Goal: Complete application form: Complete application form

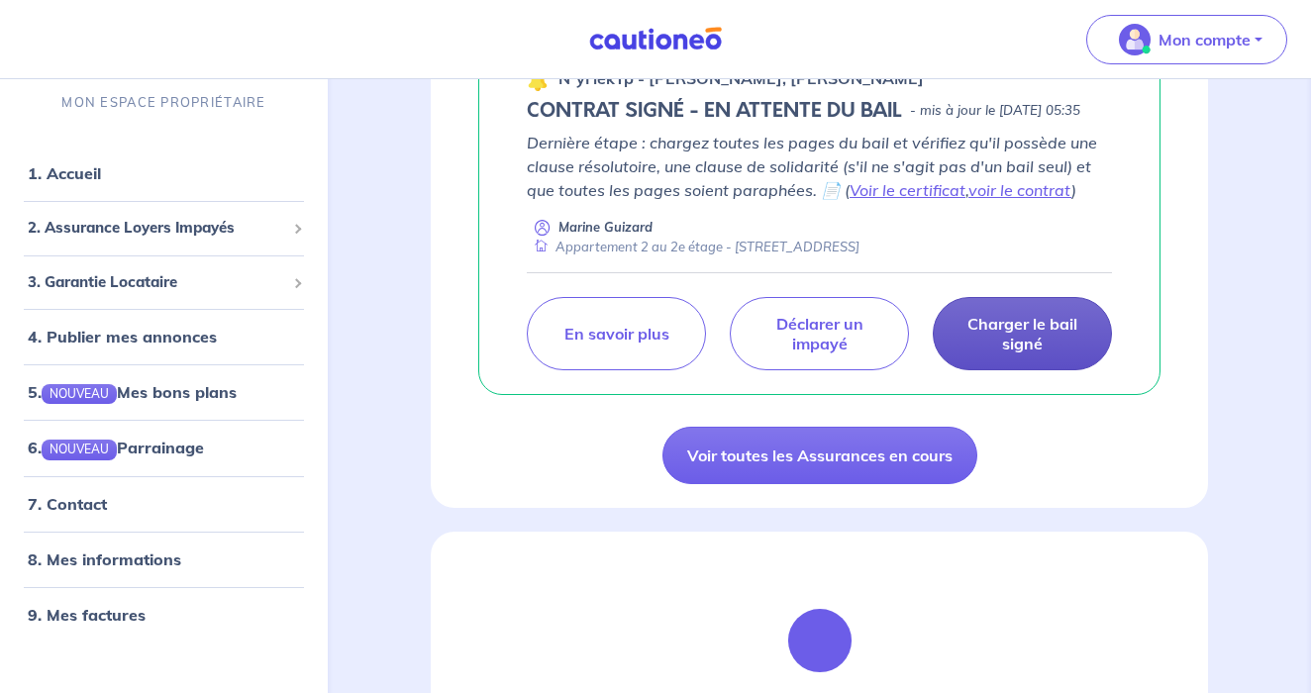
scroll to position [714, 0]
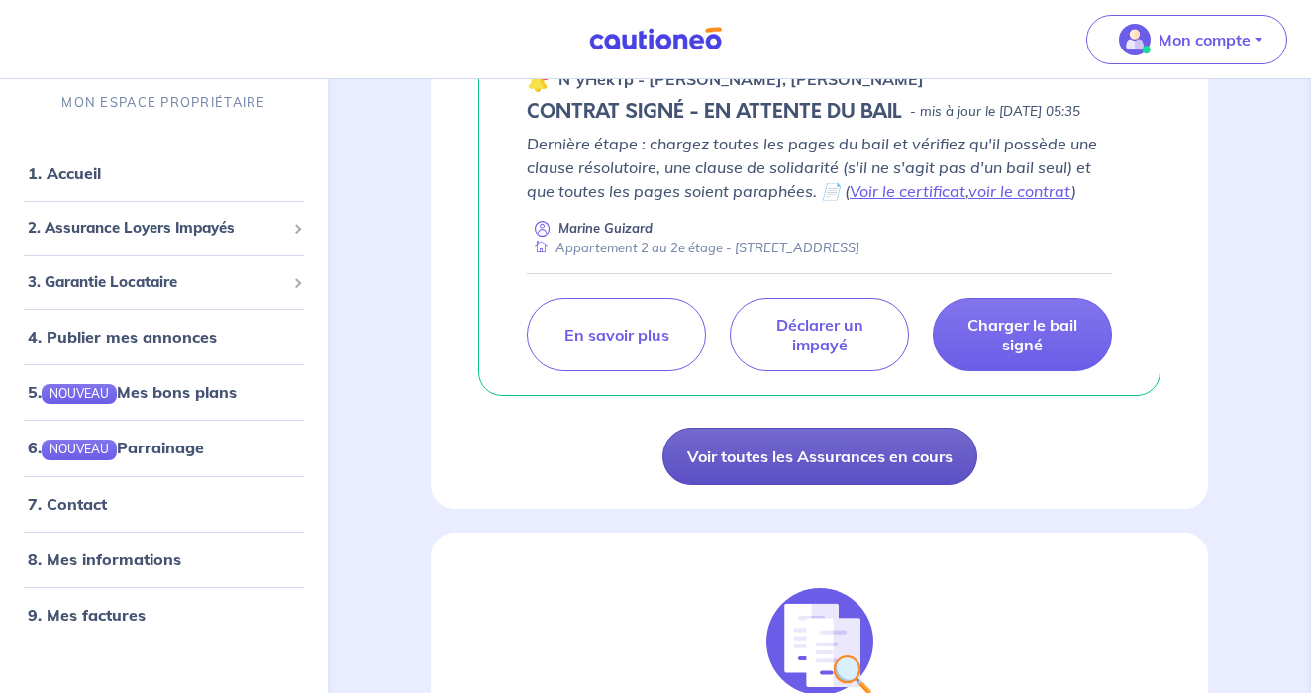
click at [891, 485] on link "Voir toutes les Assurances en cours" at bounding box center [820, 456] width 315 height 57
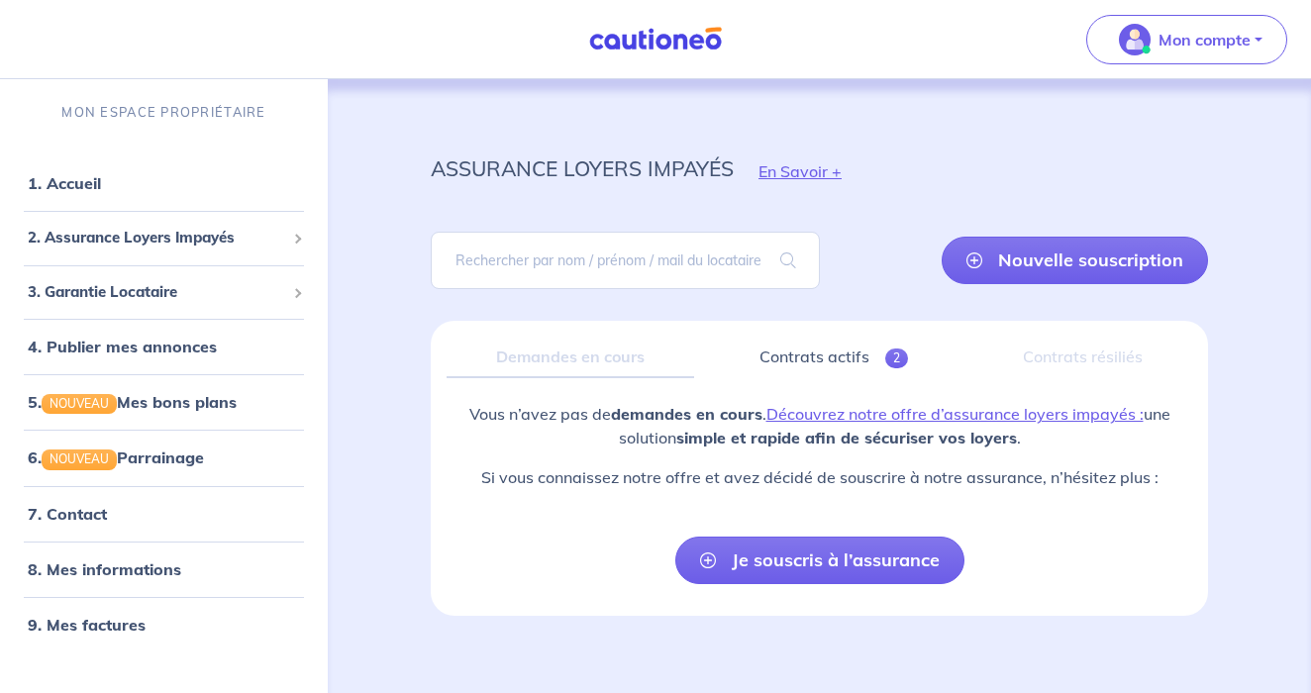
scroll to position [18, 0]
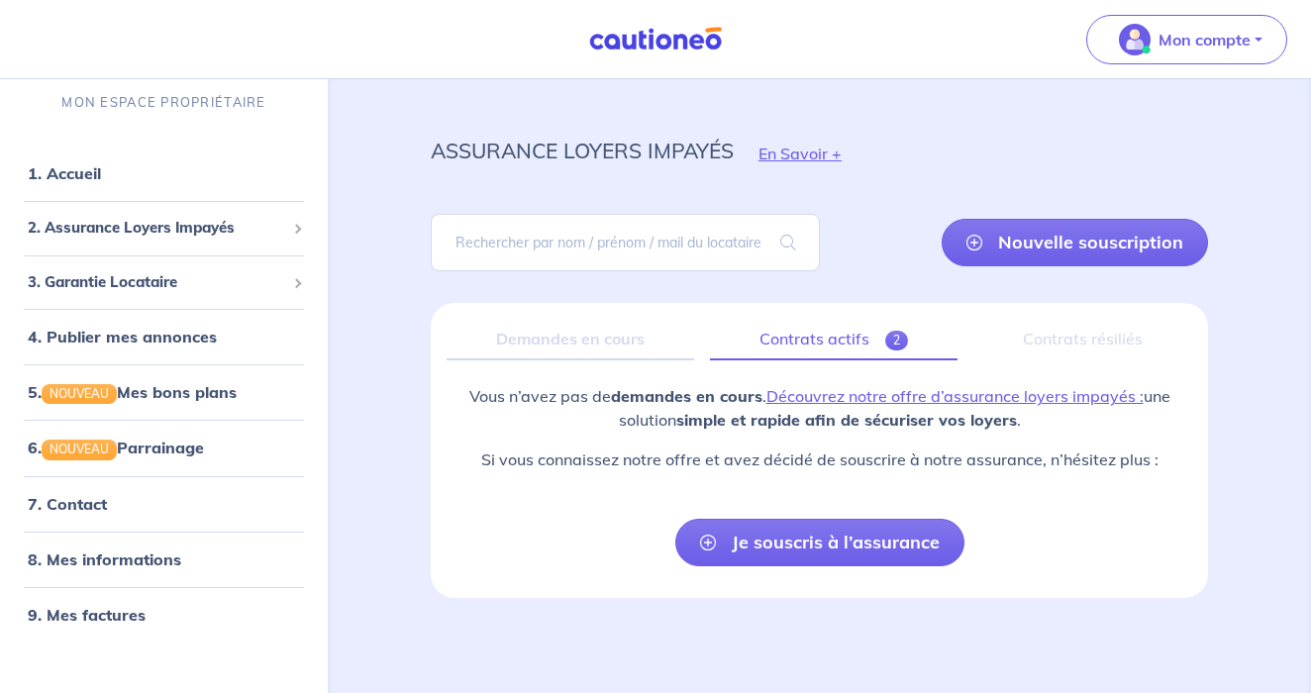
click at [825, 338] on link "Contrats actifs 2" at bounding box center [834, 340] width 248 height 42
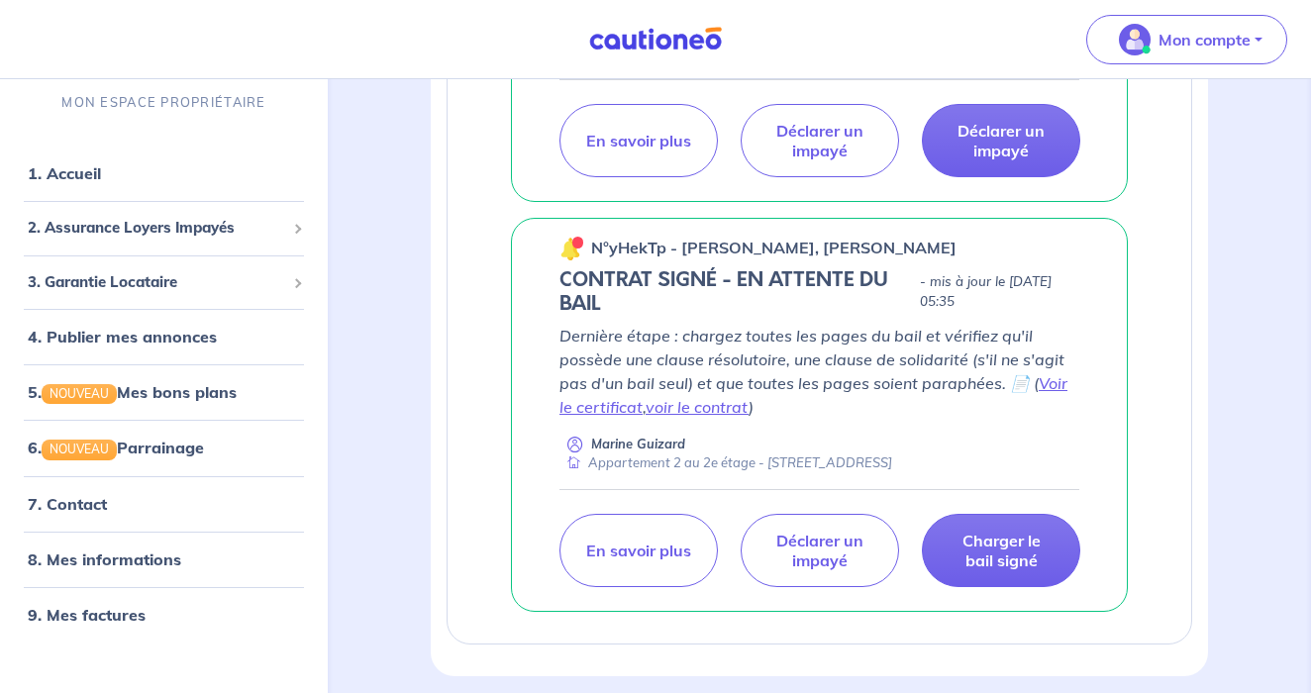
scroll to position [657, 0]
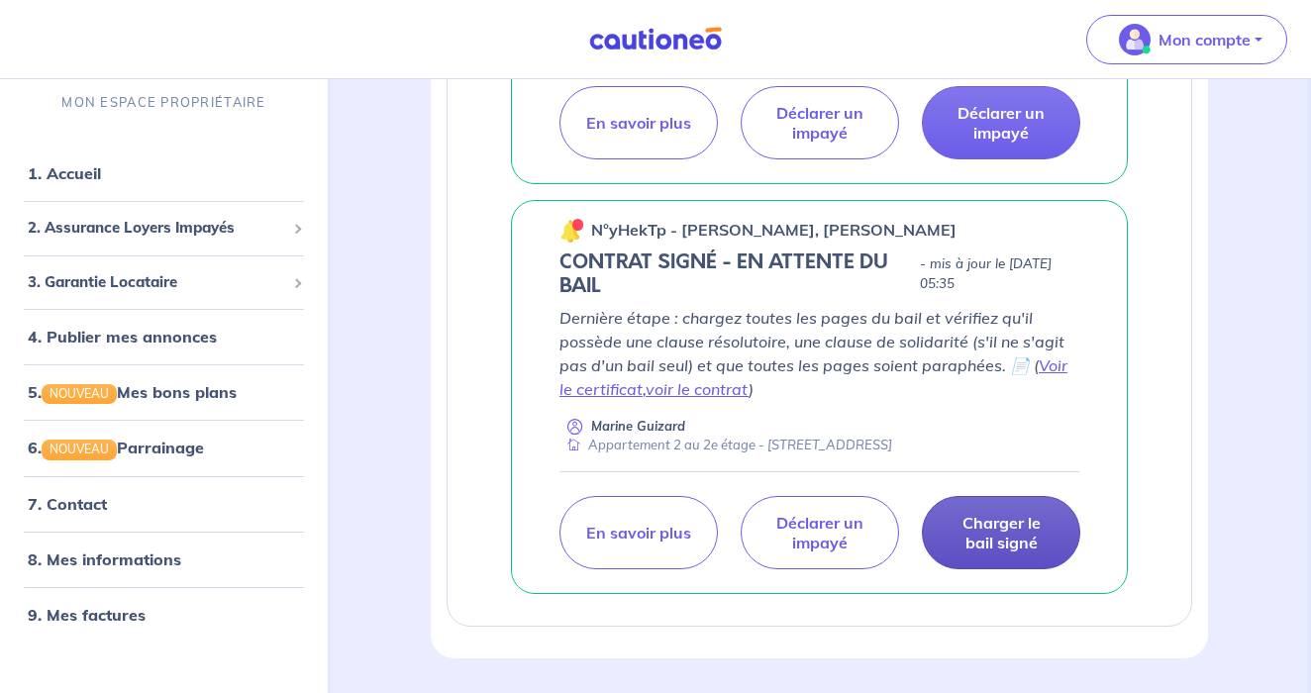
click at [978, 553] on p "Charger le bail signé" at bounding box center [1001, 533] width 109 height 40
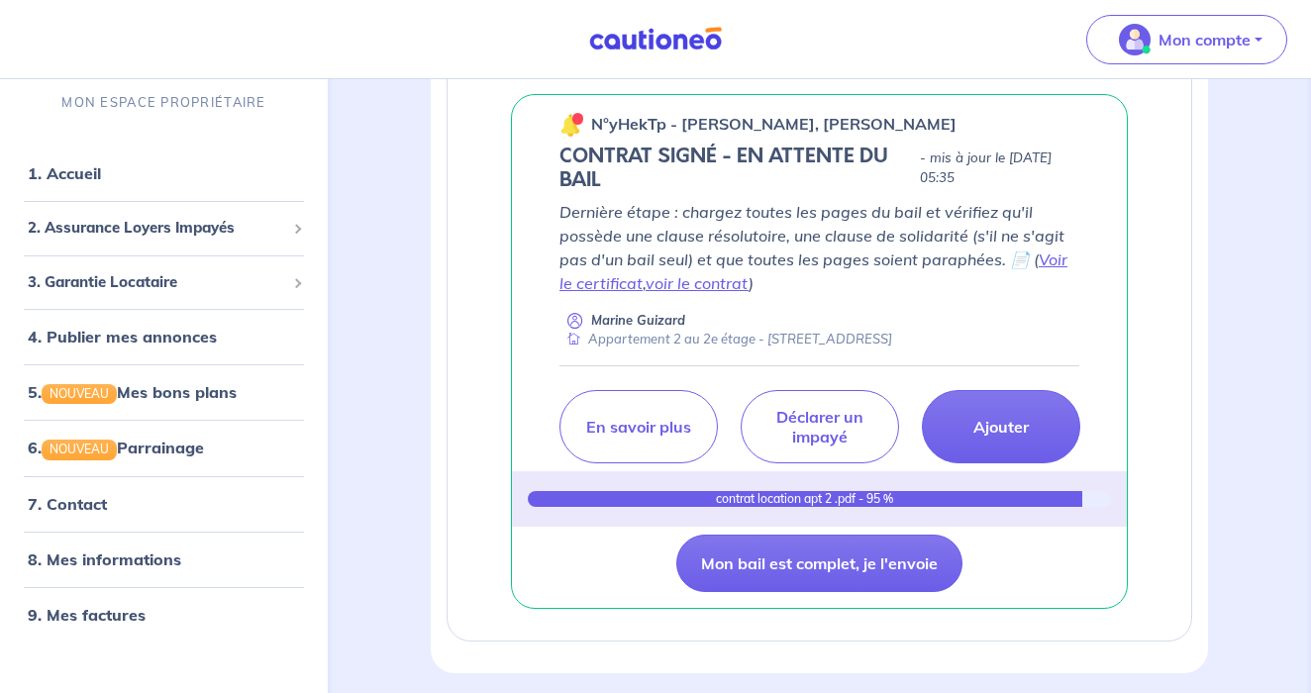
scroll to position [761, 0]
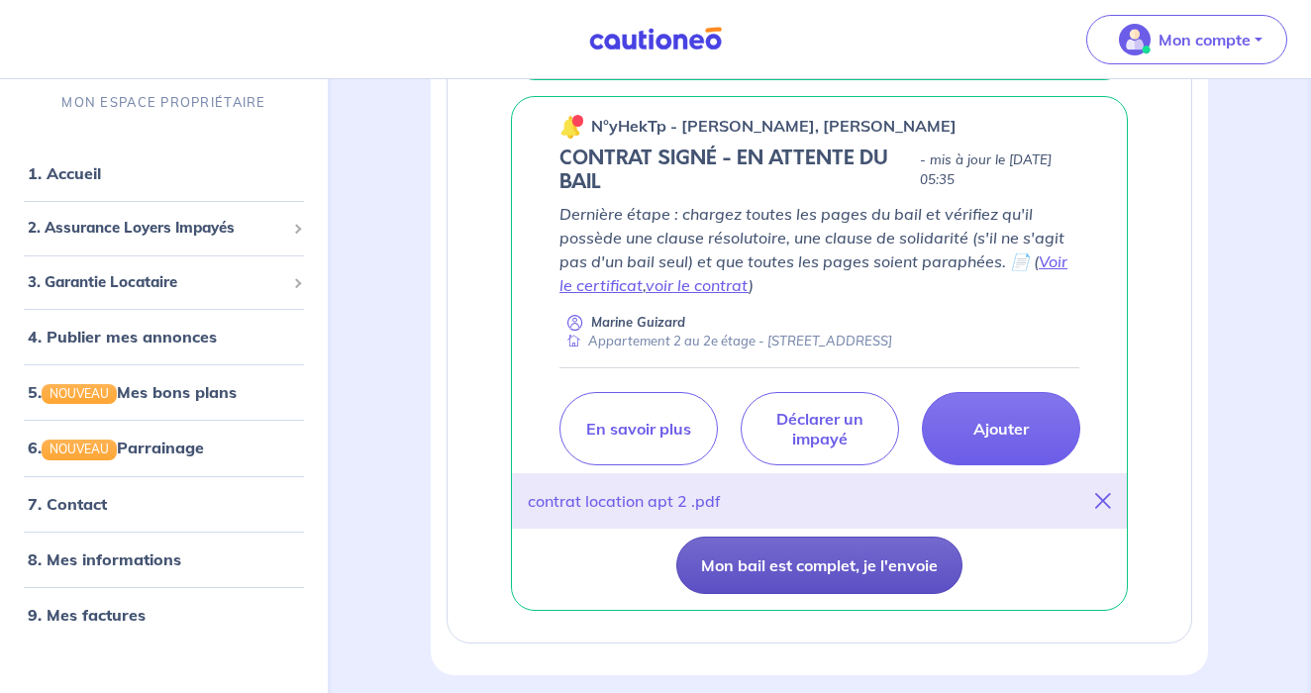
click at [862, 594] on button "Mon bail est complet, je l'envoie" at bounding box center [820, 565] width 286 height 57
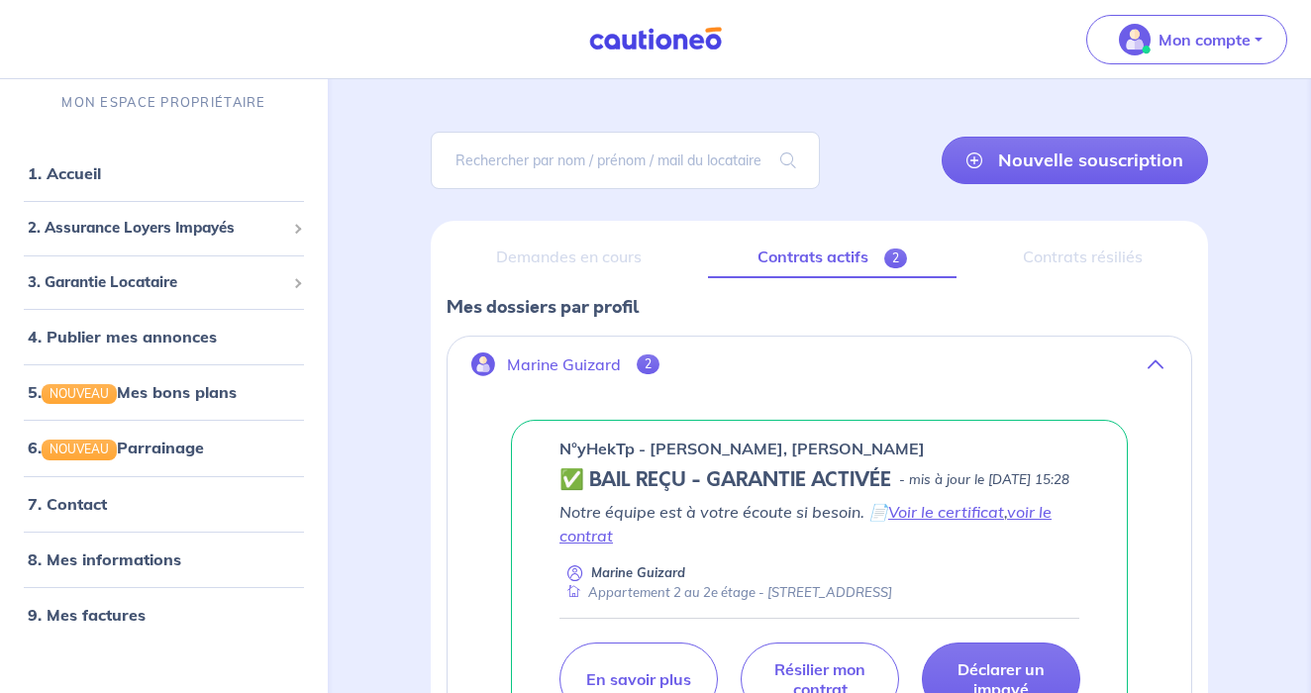
scroll to position [95, 0]
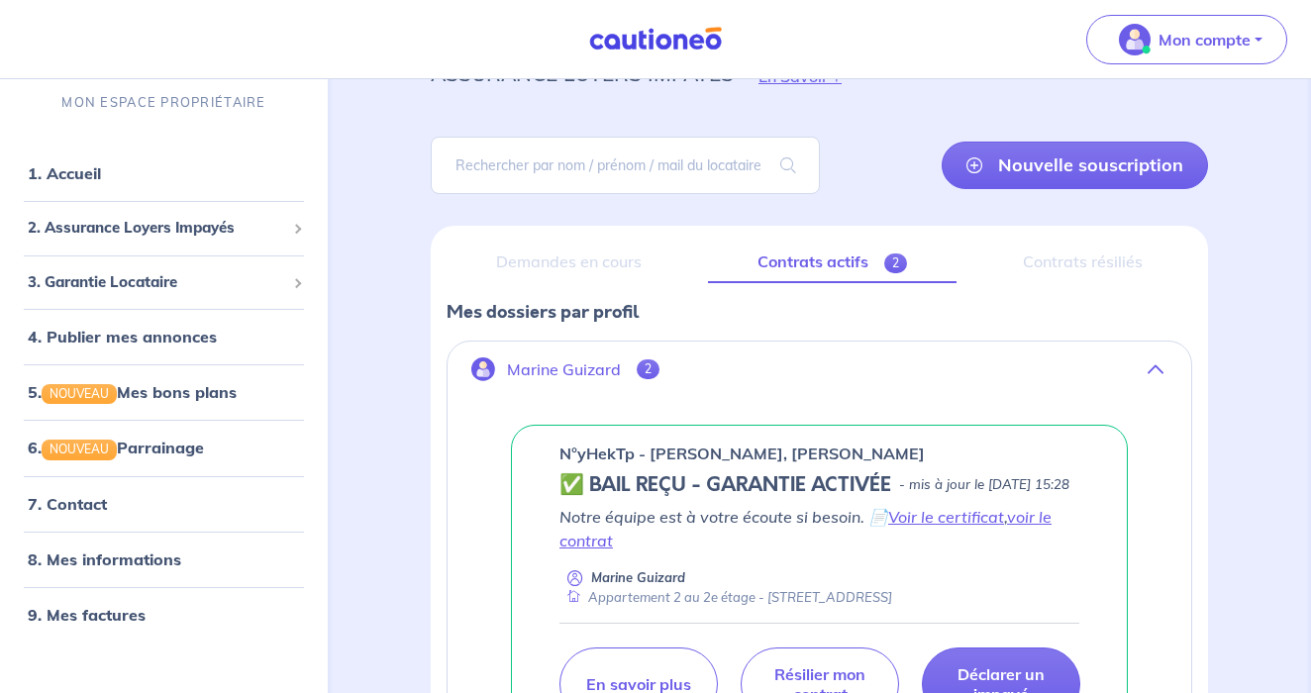
click at [1090, 252] on div "Contrats résiliés" at bounding box center [1083, 263] width 220 height 42
click at [1090, 262] on div "Contrats résiliés" at bounding box center [1083, 263] width 220 height 42
click at [1080, 265] on div "Contrats résiliés" at bounding box center [1083, 263] width 220 height 42
click at [630, 272] on div "Demandes en cours" at bounding box center [570, 263] width 246 height 42
click at [620, 266] on div "Demandes en cours" at bounding box center [570, 263] width 246 height 42
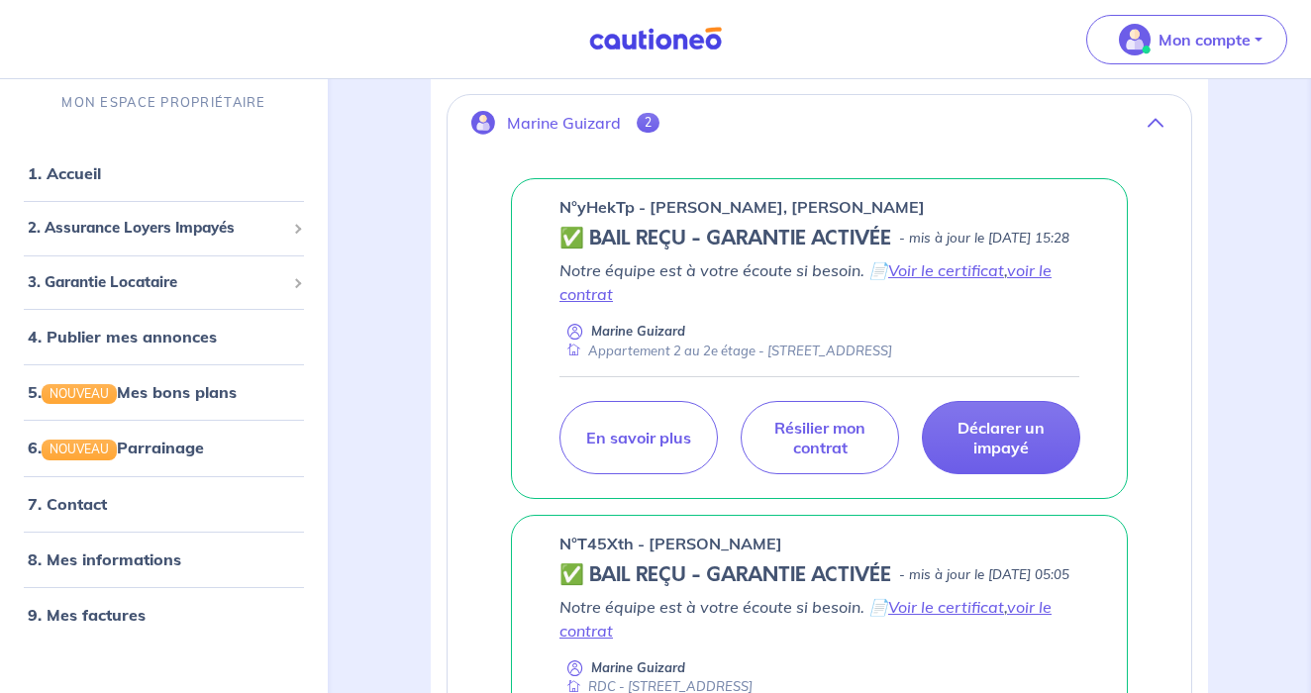
scroll to position [0, 0]
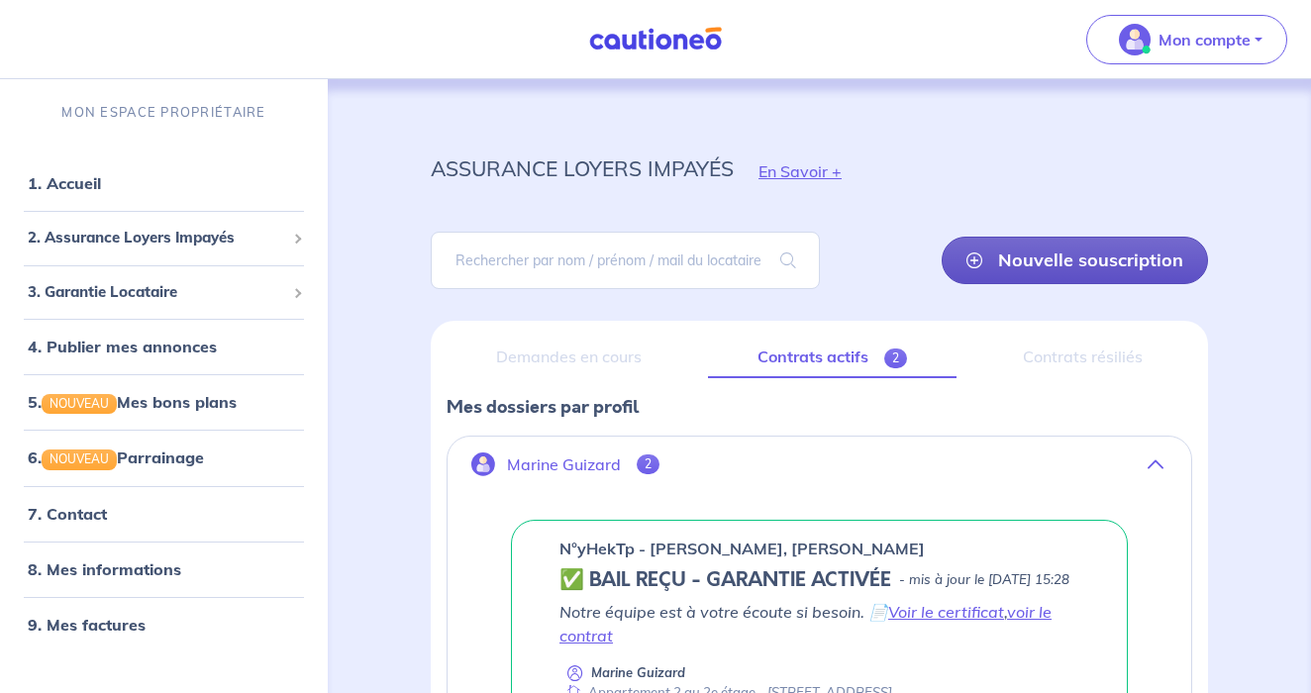
click at [1051, 254] on link "Nouvelle souscription" at bounding box center [1075, 261] width 266 height 48
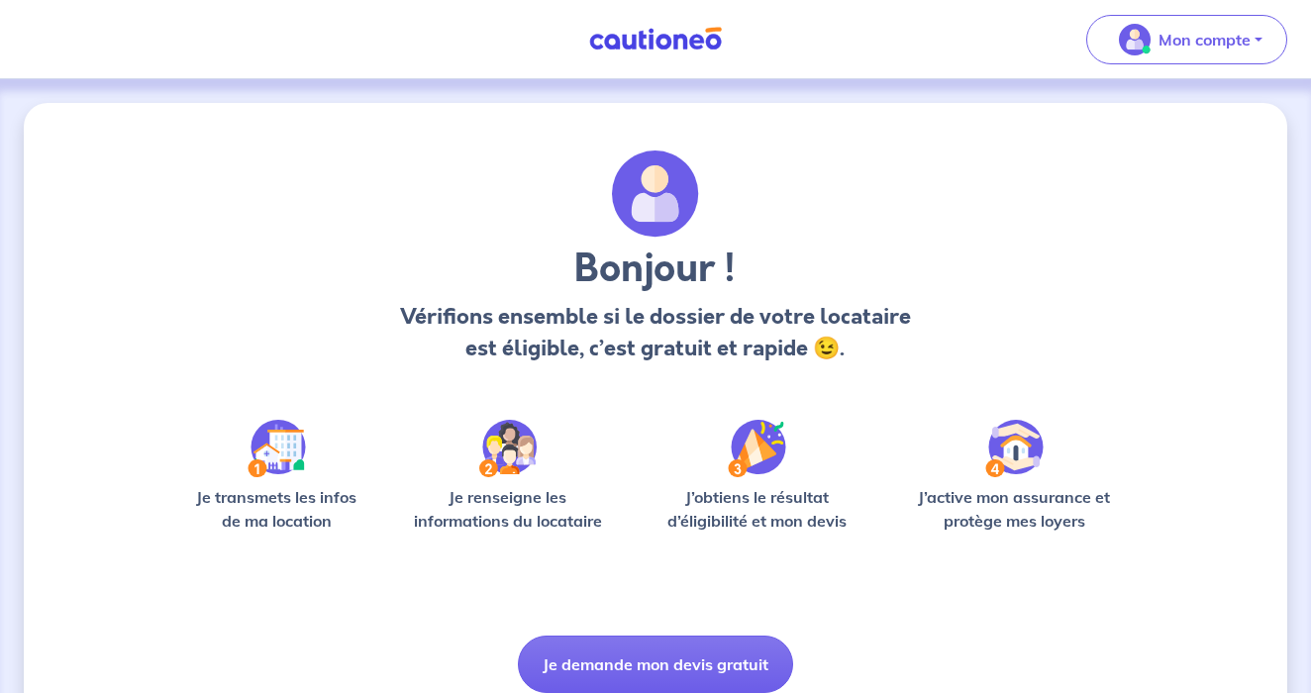
scroll to position [79, 0]
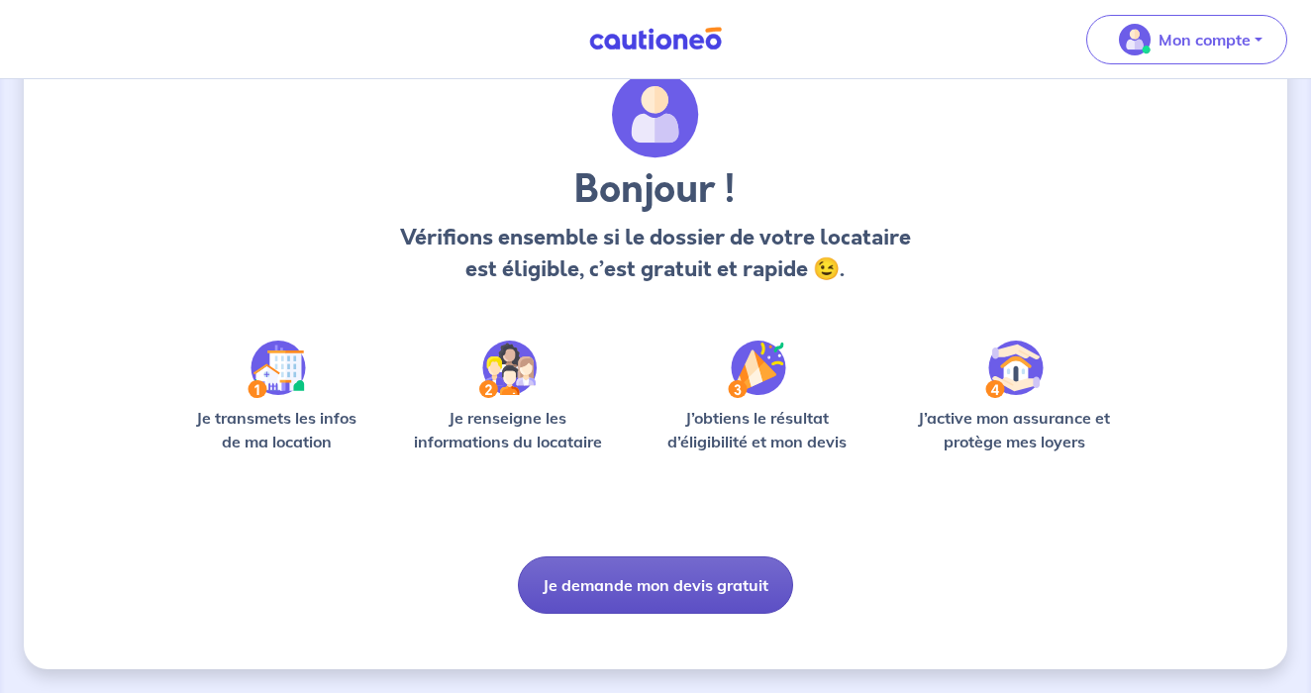
click at [672, 588] on button "Je demande mon devis gratuit" at bounding box center [655, 585] width 275 height 57
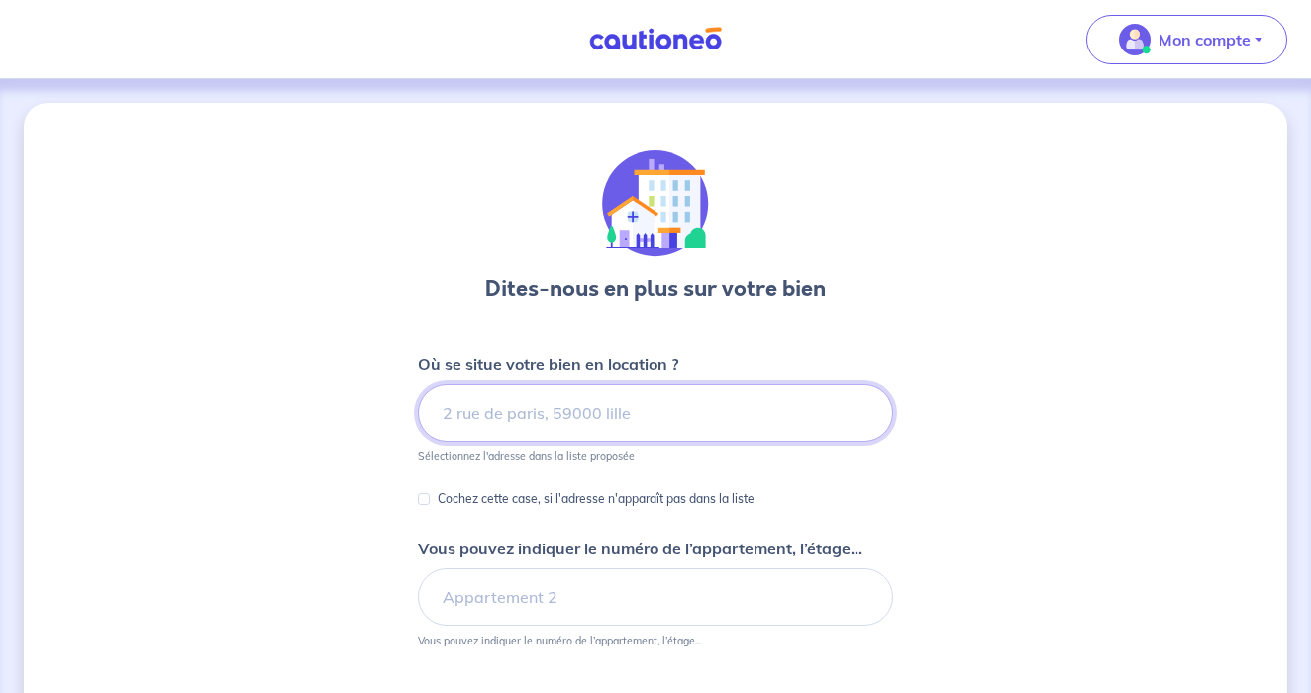
click at [533, 425] on input at bounding box center [655, 412] width 475 height 57
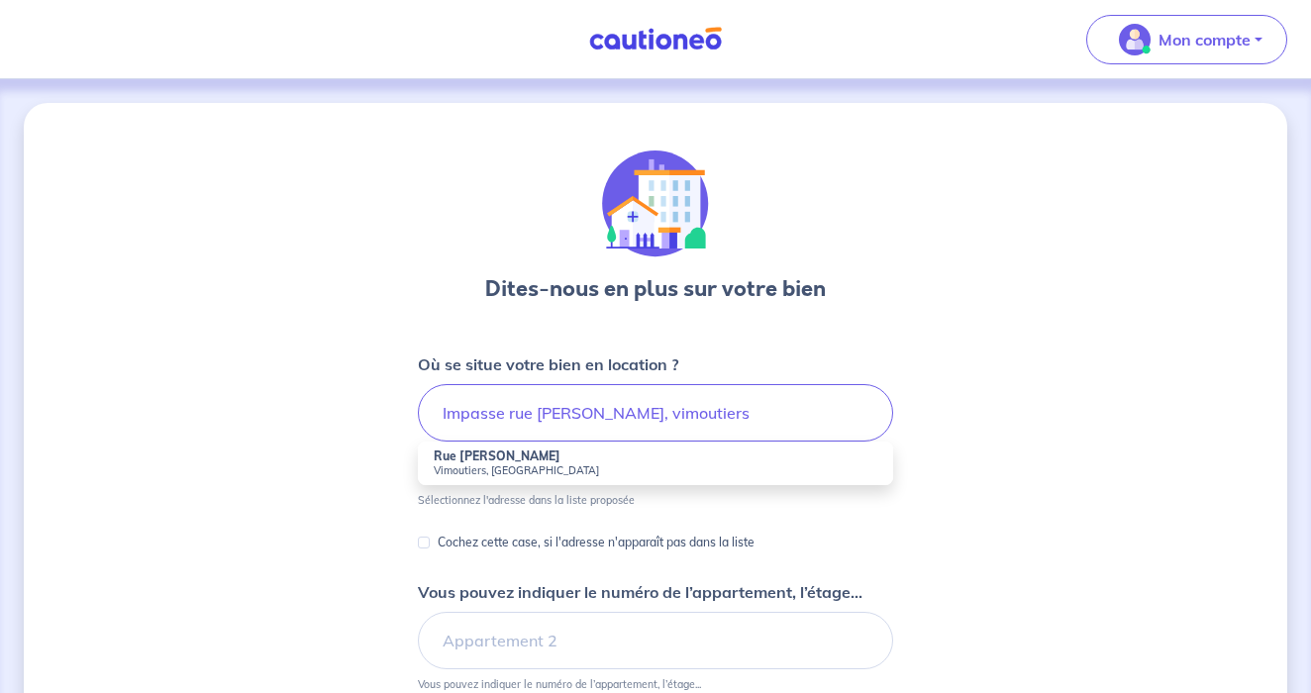
click at [498, 464] on small "Vimoutiers, [GEOGRAPHIC_DATA]" at bounding box center [656, 471] width 444 height 14
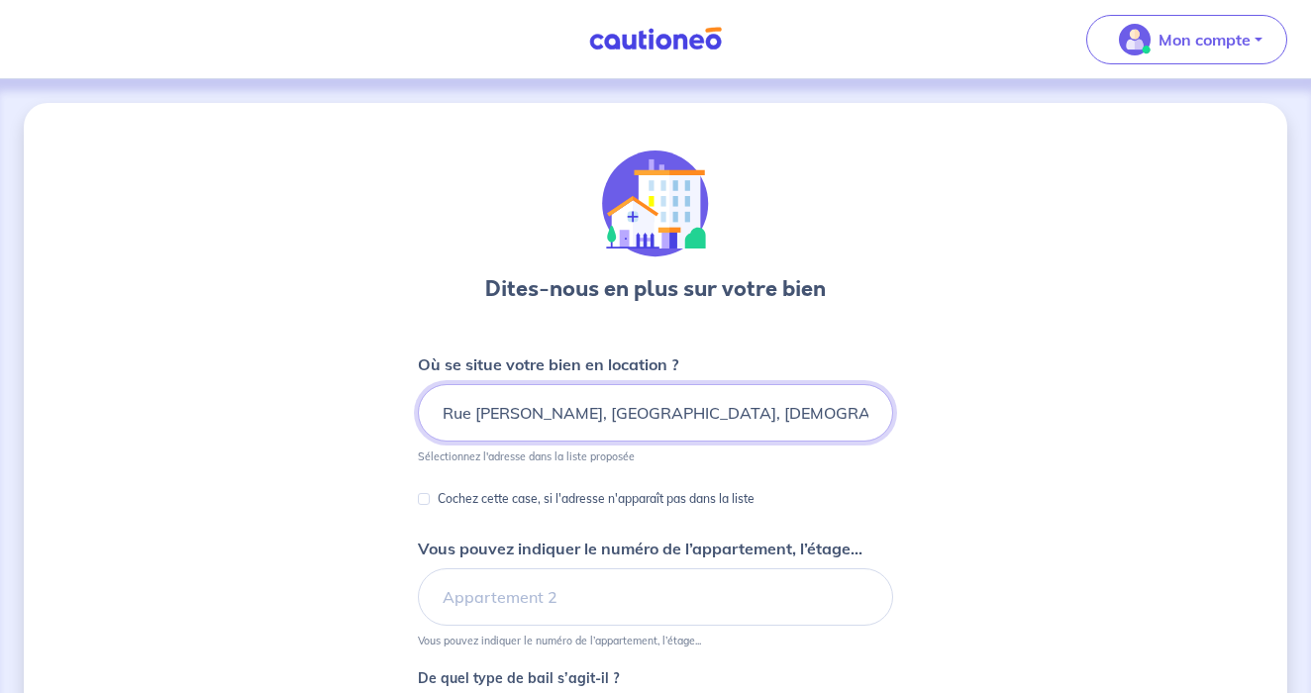
drag, startPoint x: 578, startPoint y: 415, endPoint x: 351, endPoint y: 415, distance: 227.8
click at [351, 415] on div "Dites-nous en plus sur votre bien Où se situe votre bien en location ? Rue [PER…" at bounding box center [656, 622] width 1264 height 1038
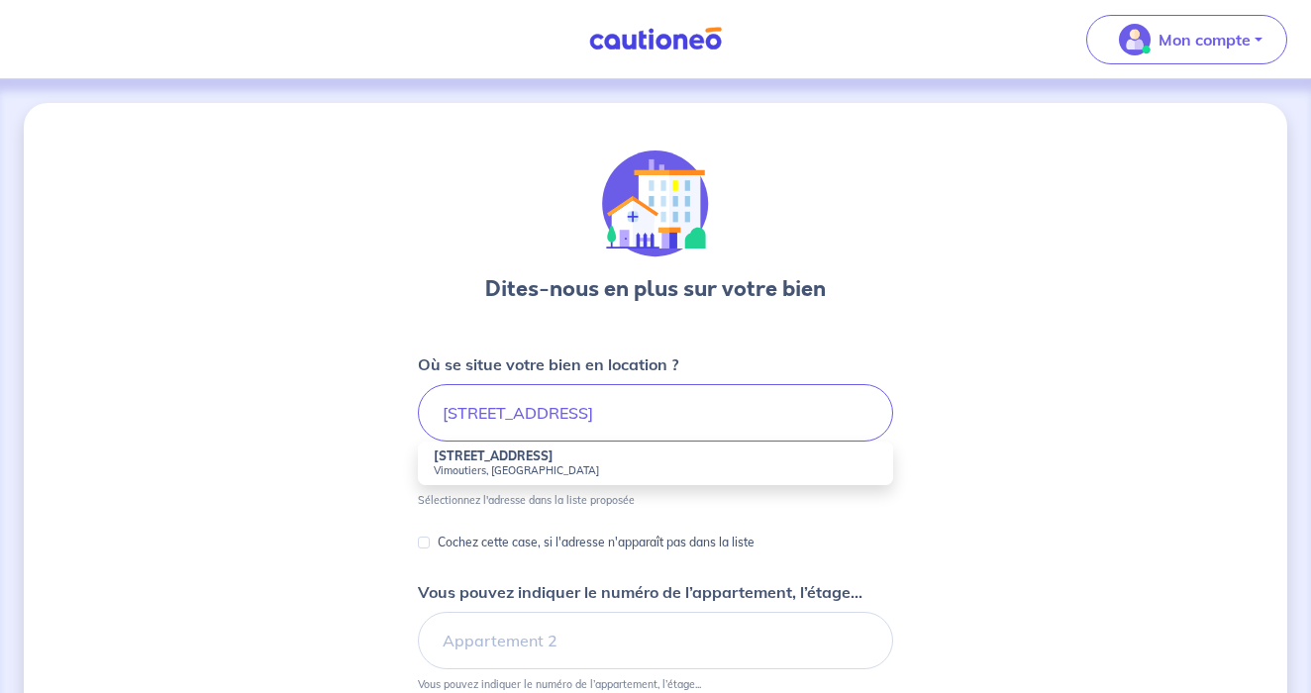
click at [491, 458] on strong "[STREET_ADDRESS]" at bounding box center [494, 456] width 120 height 15
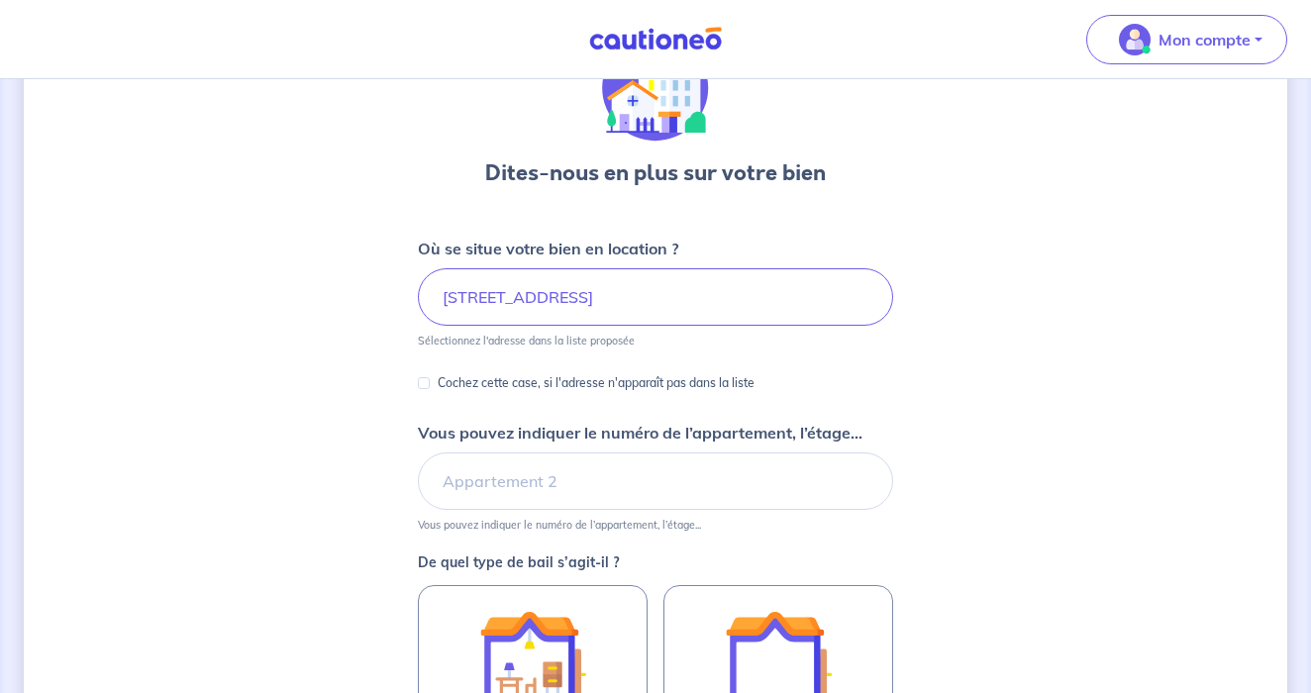
scroll to position [117, 0]
drag, startPoint x: 574, startPoint y: 297, endPoint x: 433, endPoint y: 296, distance: 140.7
click at [433, 296] on input "[STREET_ADDRESS]" at bounding box center [655, 295] width 475 height 57
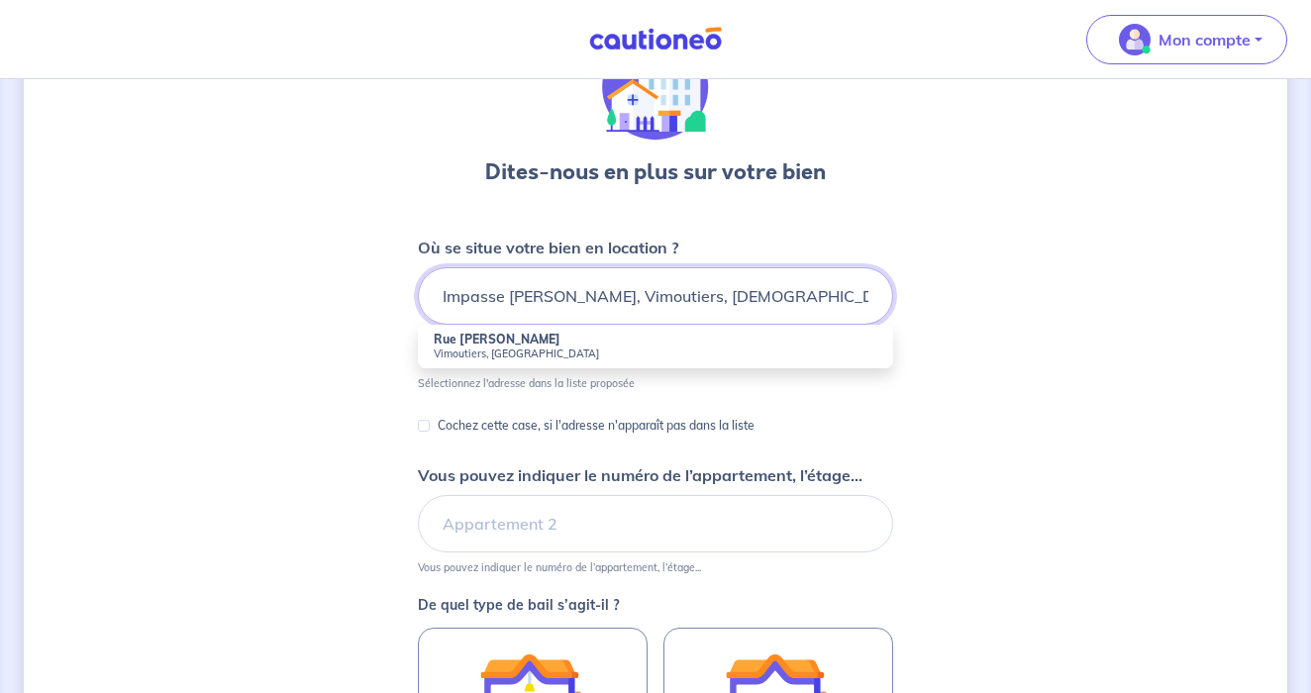
type input "Impasse [PERSON_NAME], Vimoutiers, [DEMOGRAPHIC_DATA]"
click at [506, 397] on form "Où se situe votre bien en location ? Impasse [PERSON_NAME], Vimoutiers, [DEMOGR…" at bounding box center [655, 624] width 475 height 777
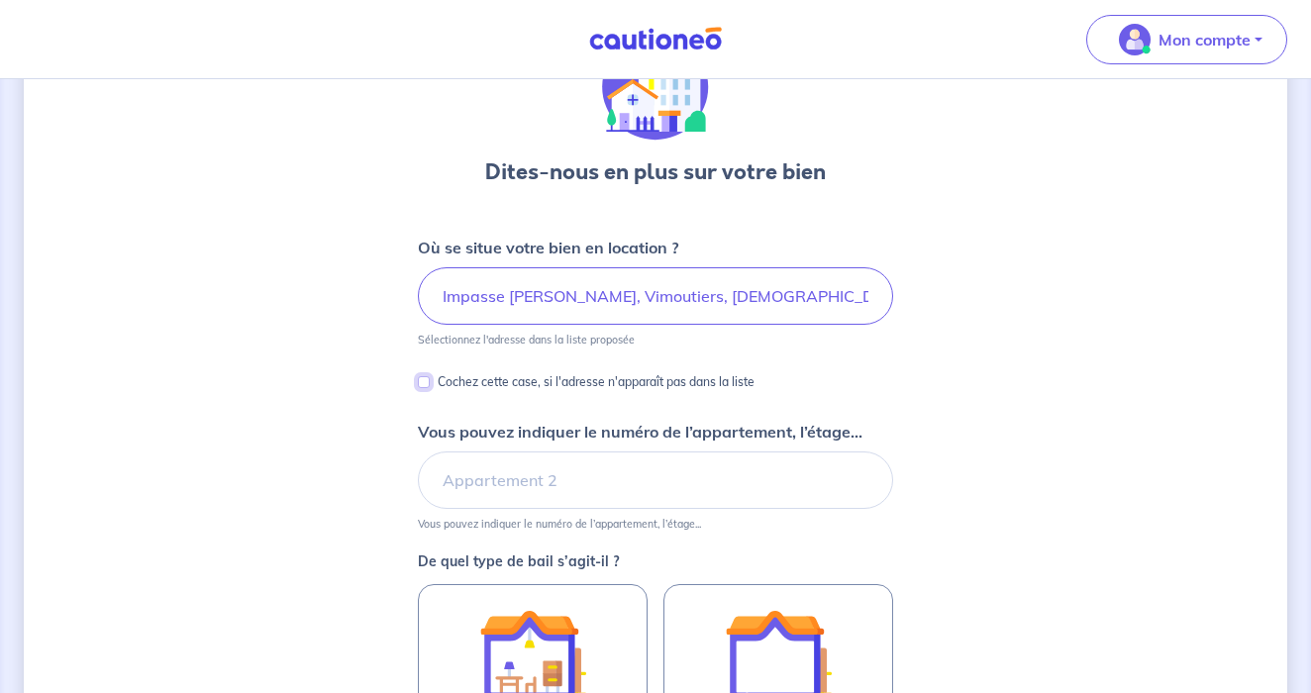
click at [423, 383] on input "Cochez cette case, si l'adresse n'apparaît pas dans la liste" at bounding box center [424, 382] width 12 height 12
checkbox input "true"
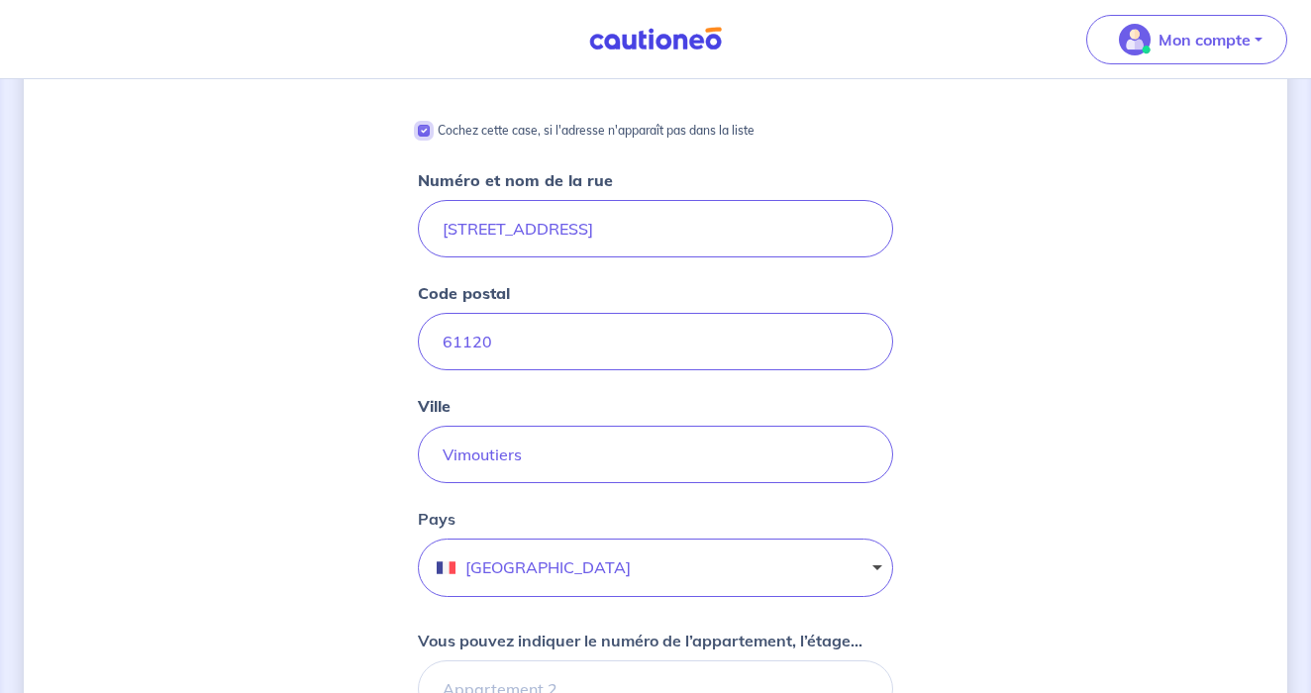
scroll to position [239, 0]
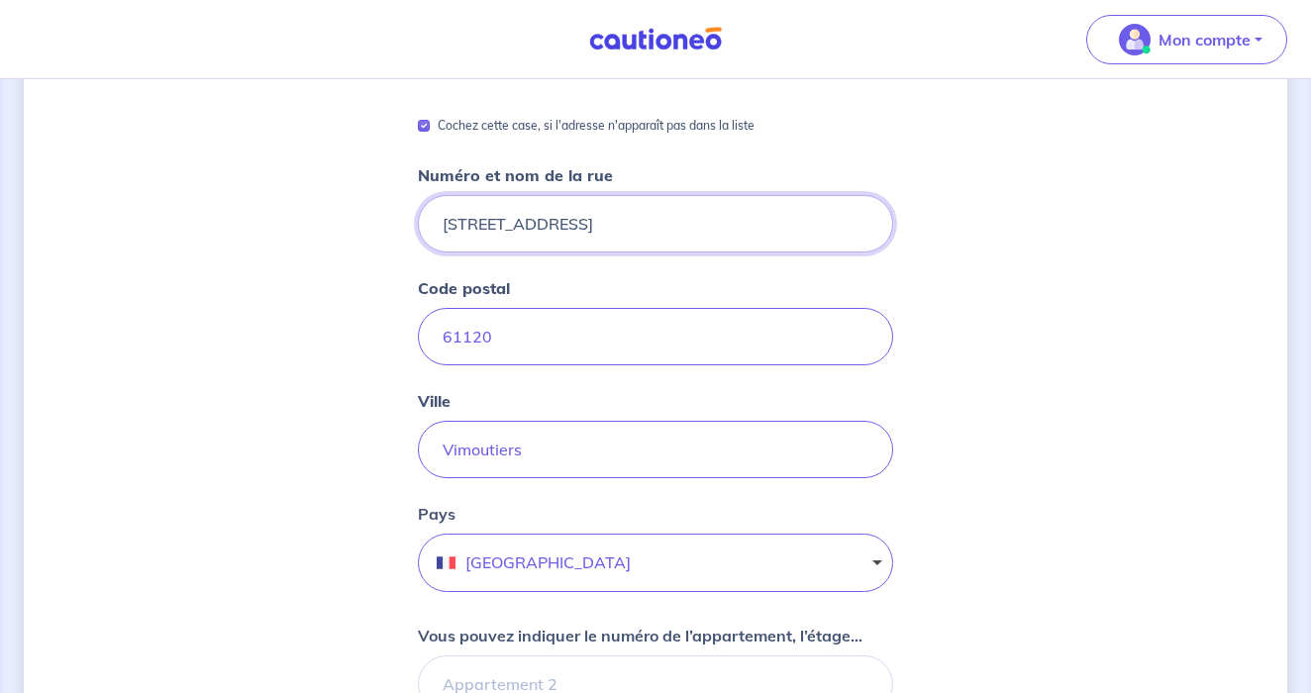
drag, startPoint x: 581, startPoint y: 230, endPoint x: 406, endPoint y: 225, distance: 175.4
click at [406, 225] on div "Dites-nous en plus sur votre bien Cochez cette case, si l'adresse n'apparaît pa…" at bounding box center [656, 546] width 1264 height 1364
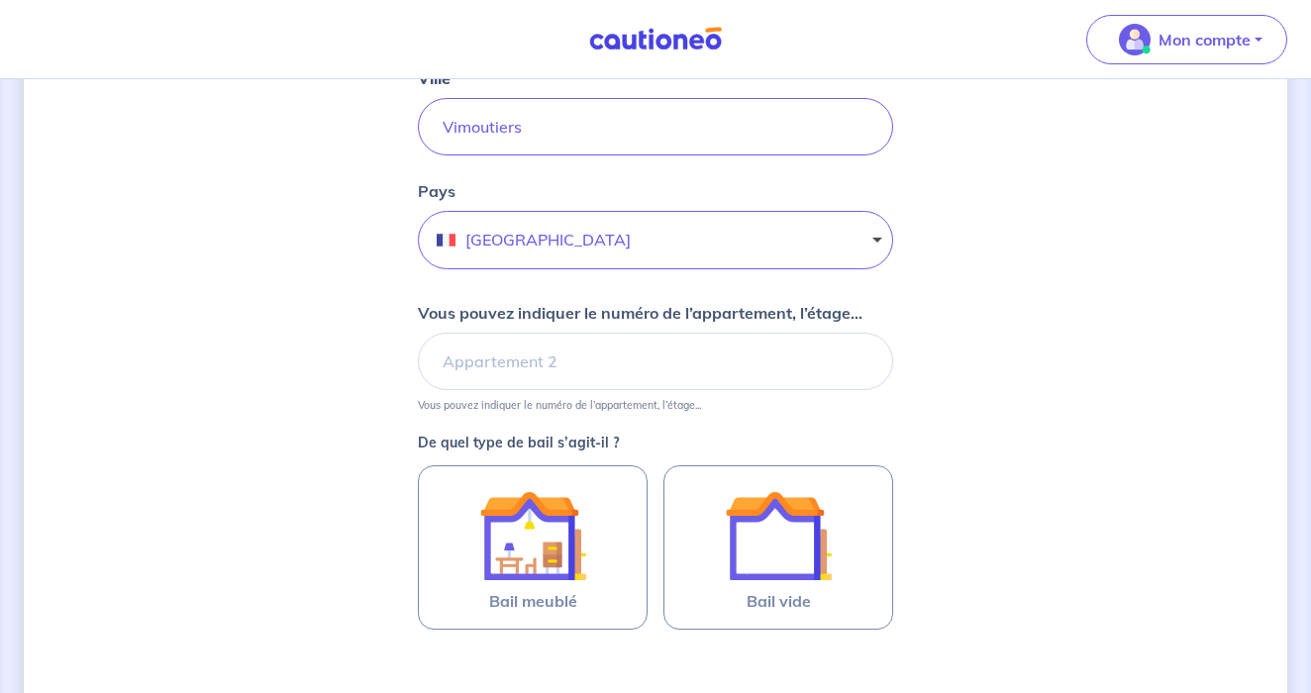
scroll to position [593, 0]
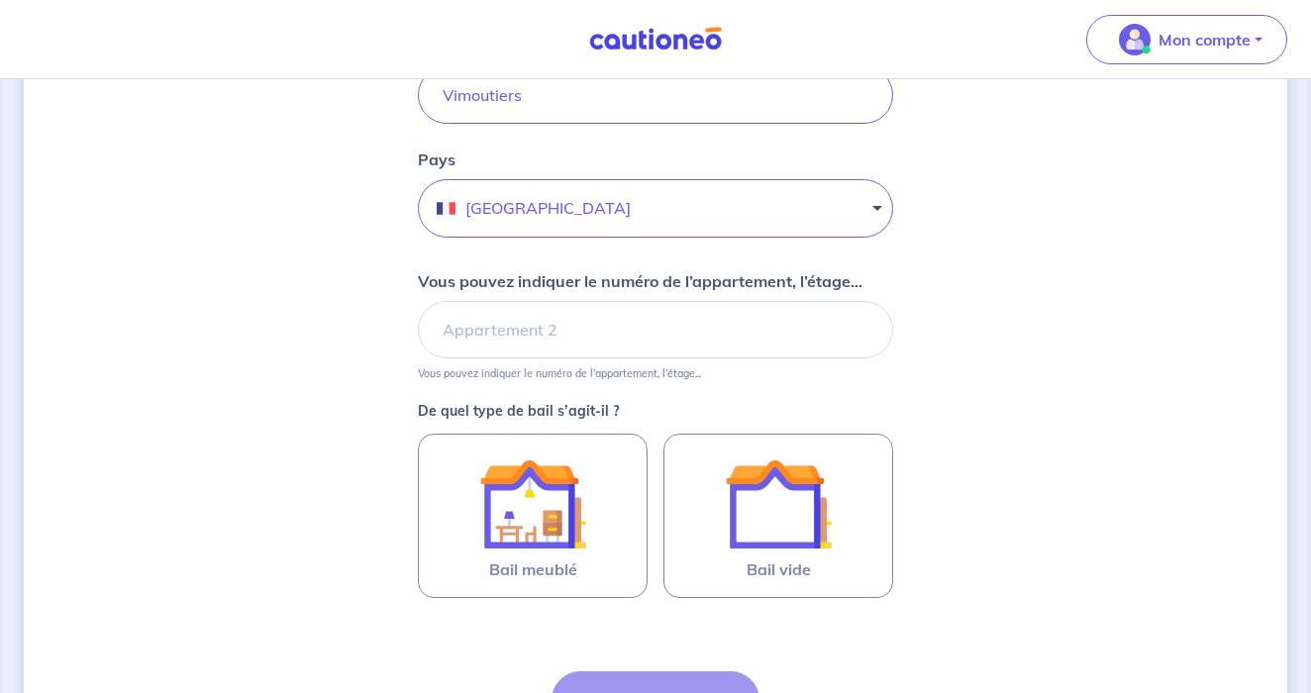
type input "Impasse [PERSON_NAME]"
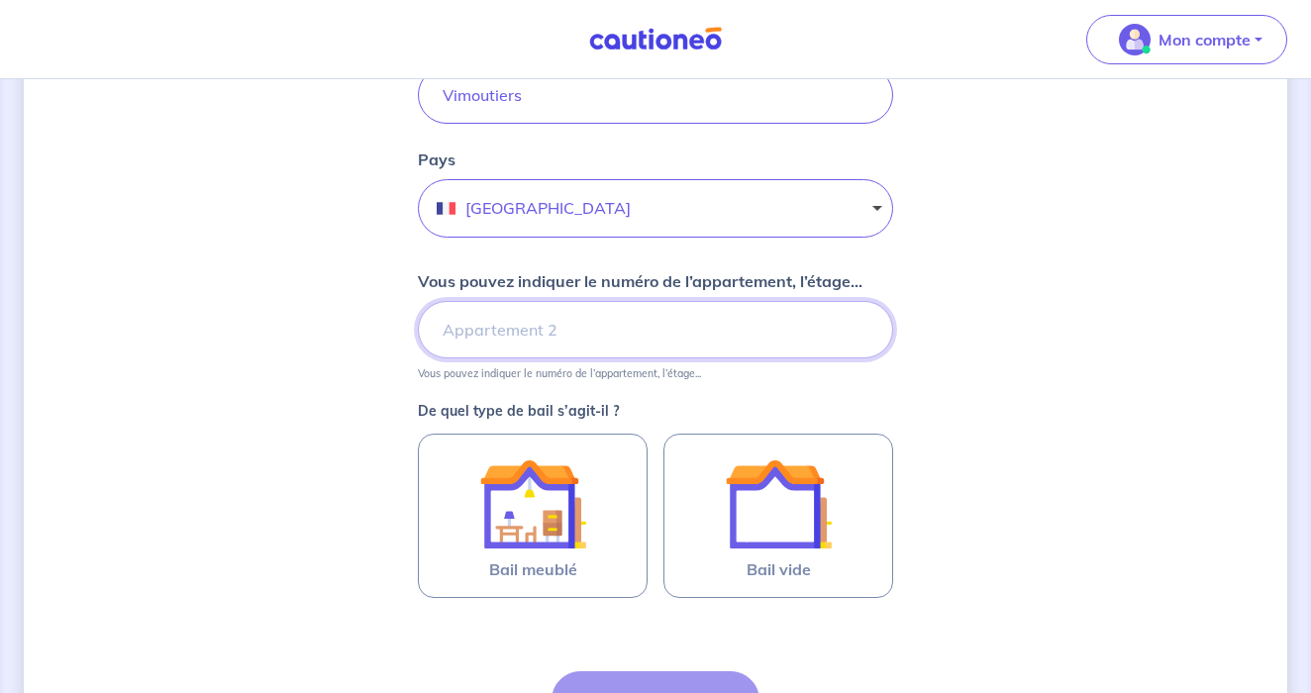
click at [532, 313] on input "Vous pouvez indiquer le numéro de l’appartement, l’étage..." at bounding box center [655, 329] width 475 height 57
type input "Appartement 1, au 1e etage"
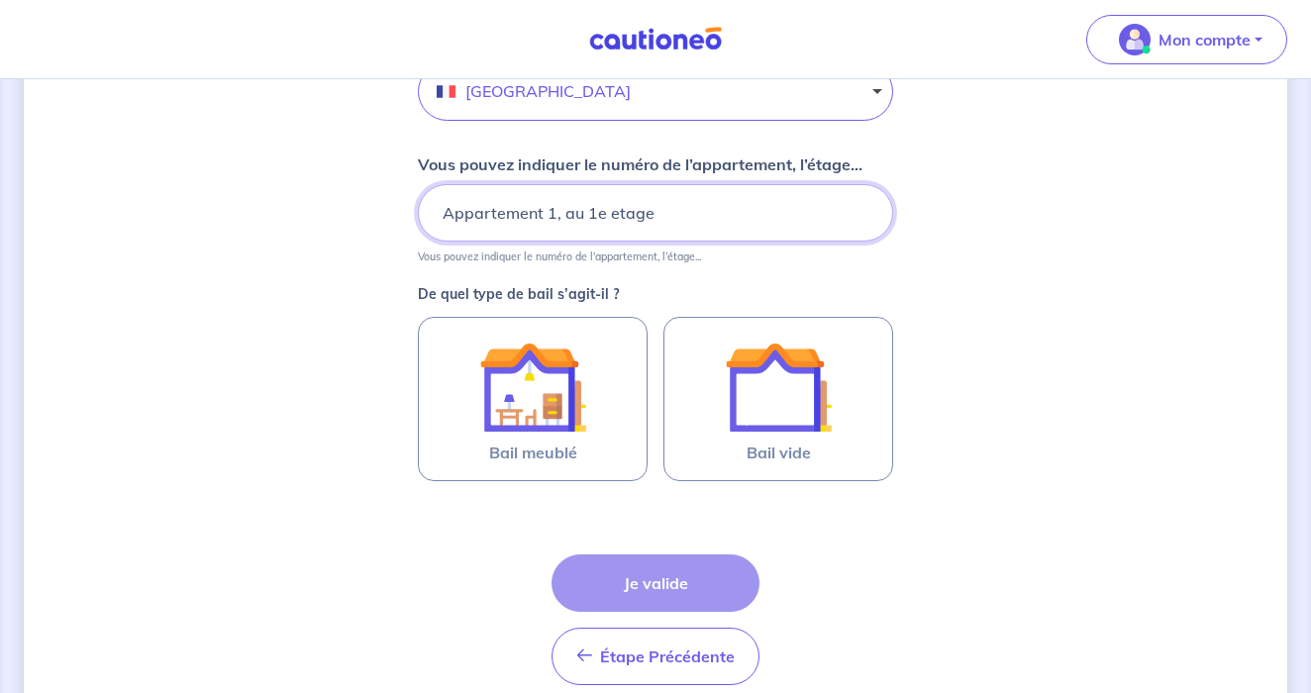
scroll to position [712, 0]
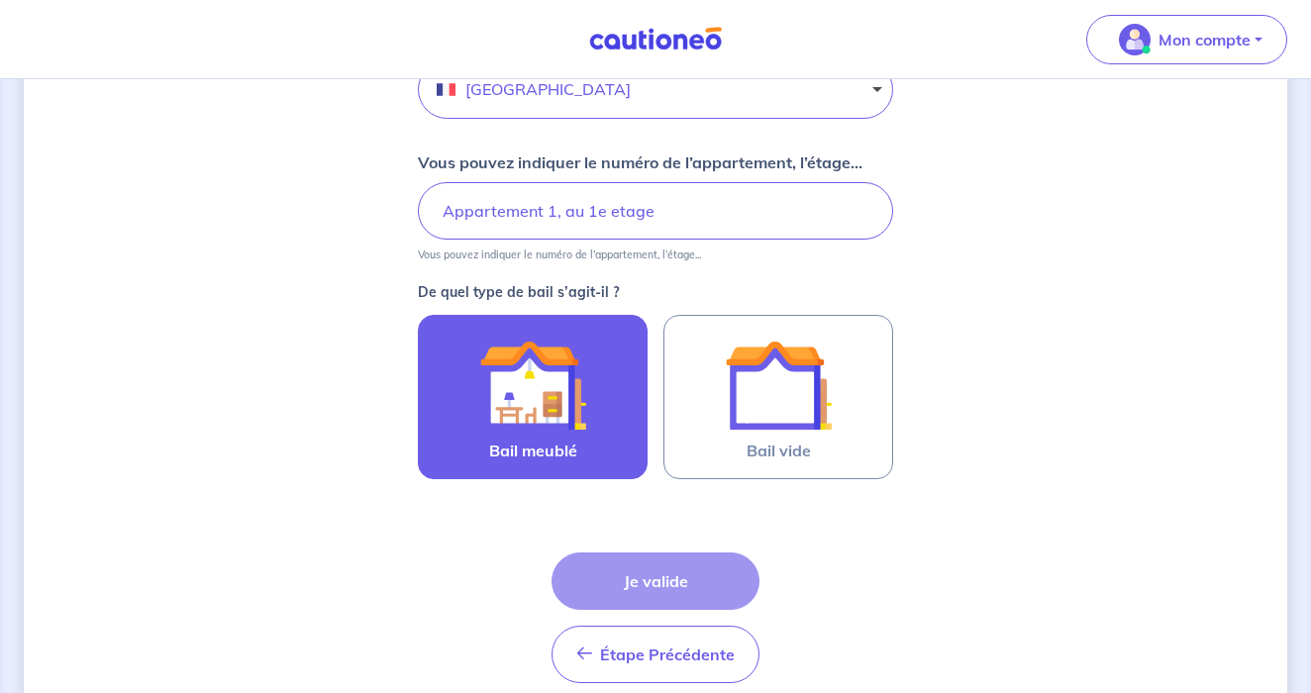
click at [606, 383] on div at bounding box center [533, 385] width 180 height 107
click at [0, 0] on input "Bail meublé" at bounding box center [0, 0] width 0 height 0
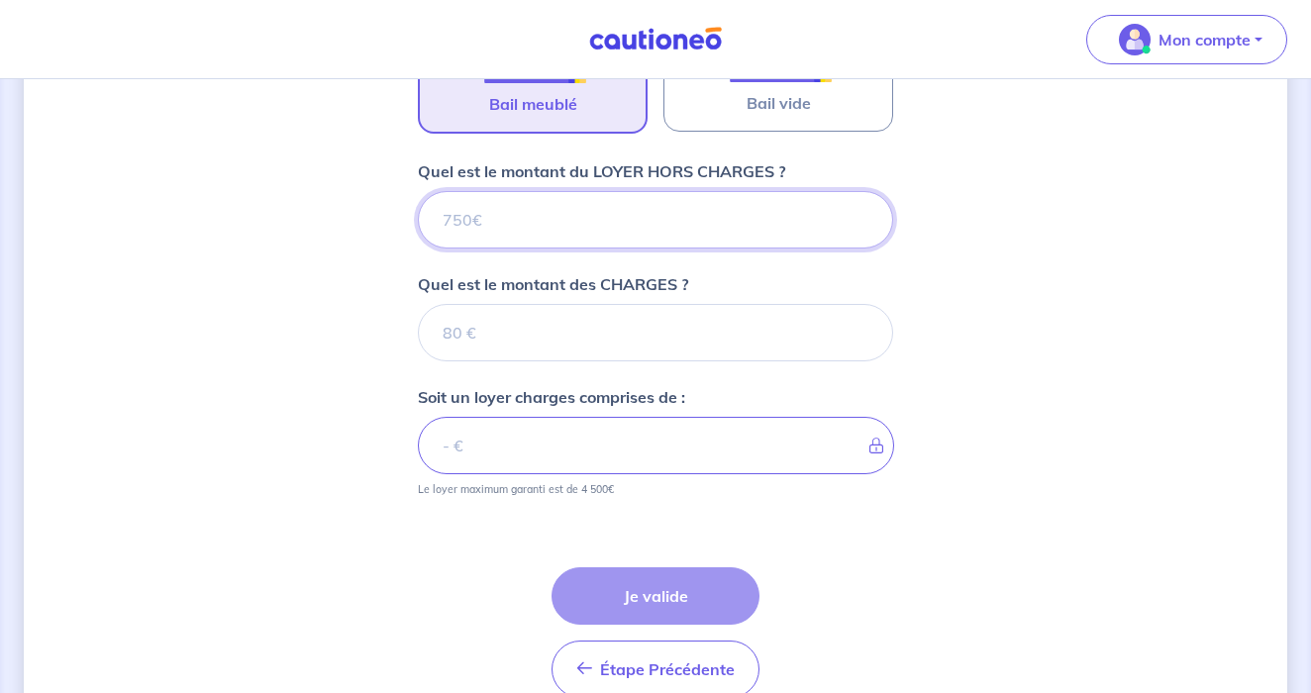
scroll to position [1058, 0]
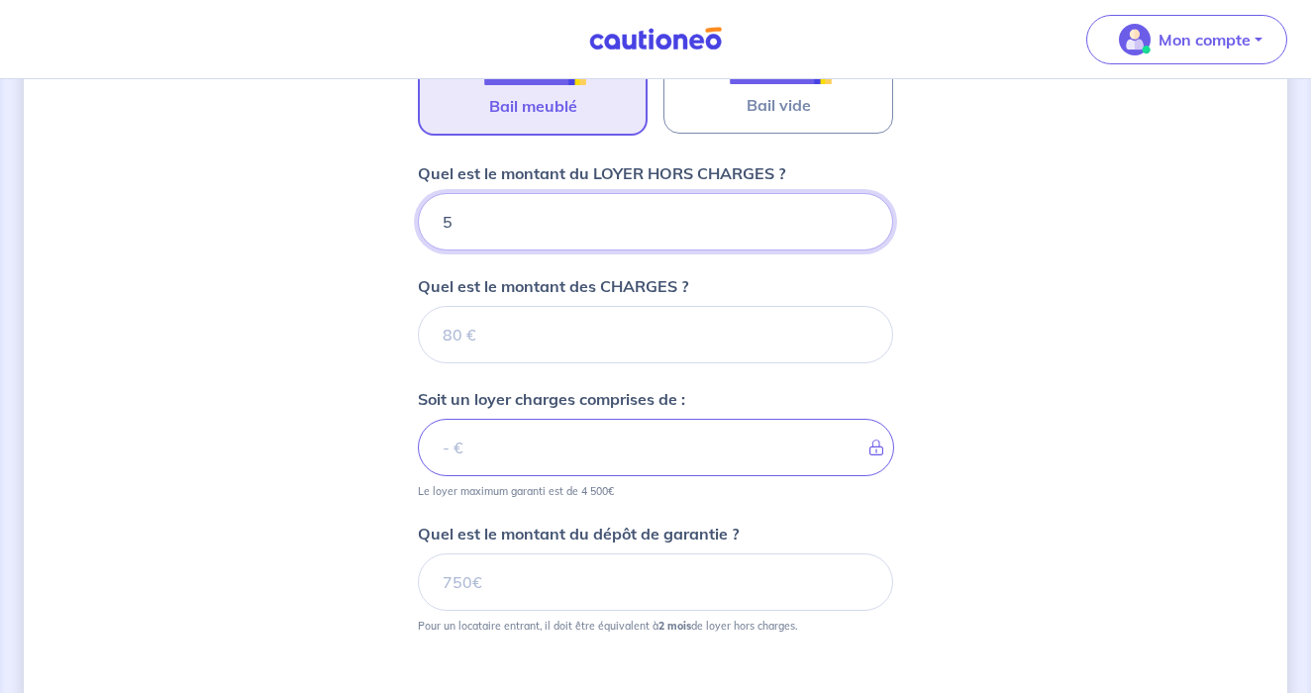
type input "52"
type input "520"
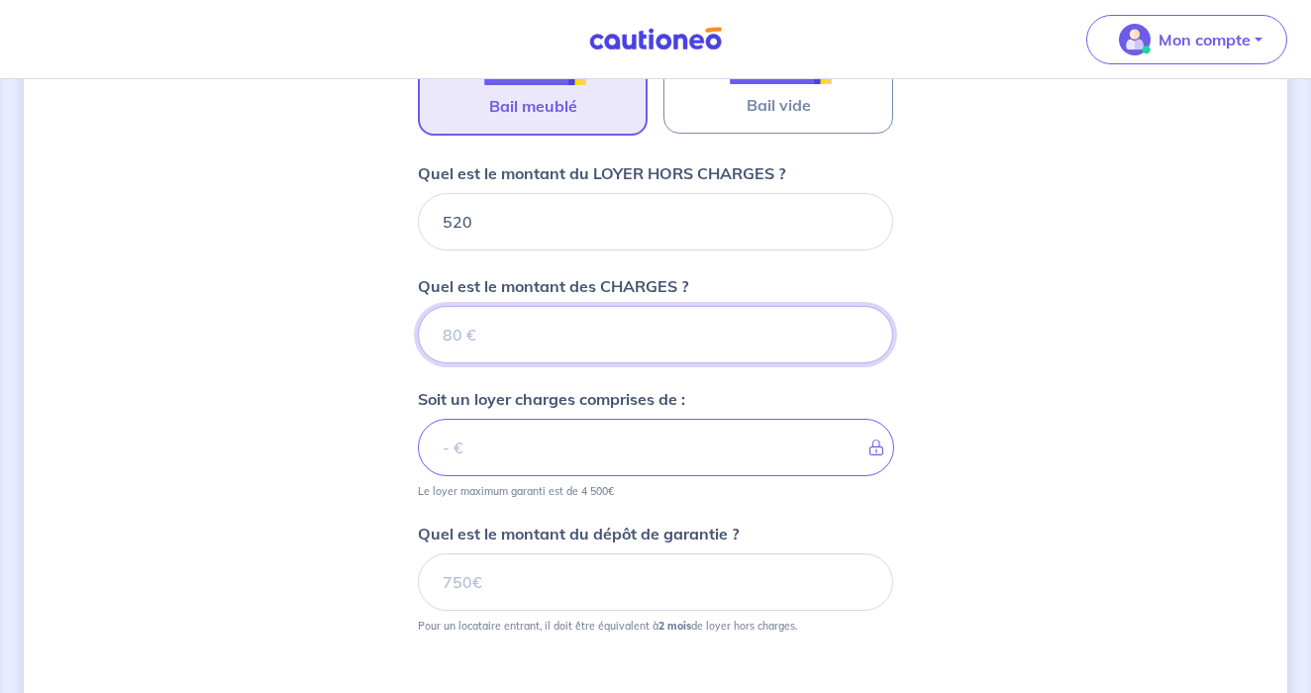
click at [598, 337] on input "Quel est le montant des CHARGES ?" at bounding box center [655, 334] width 475 height 57
type input "37"
type input "557"
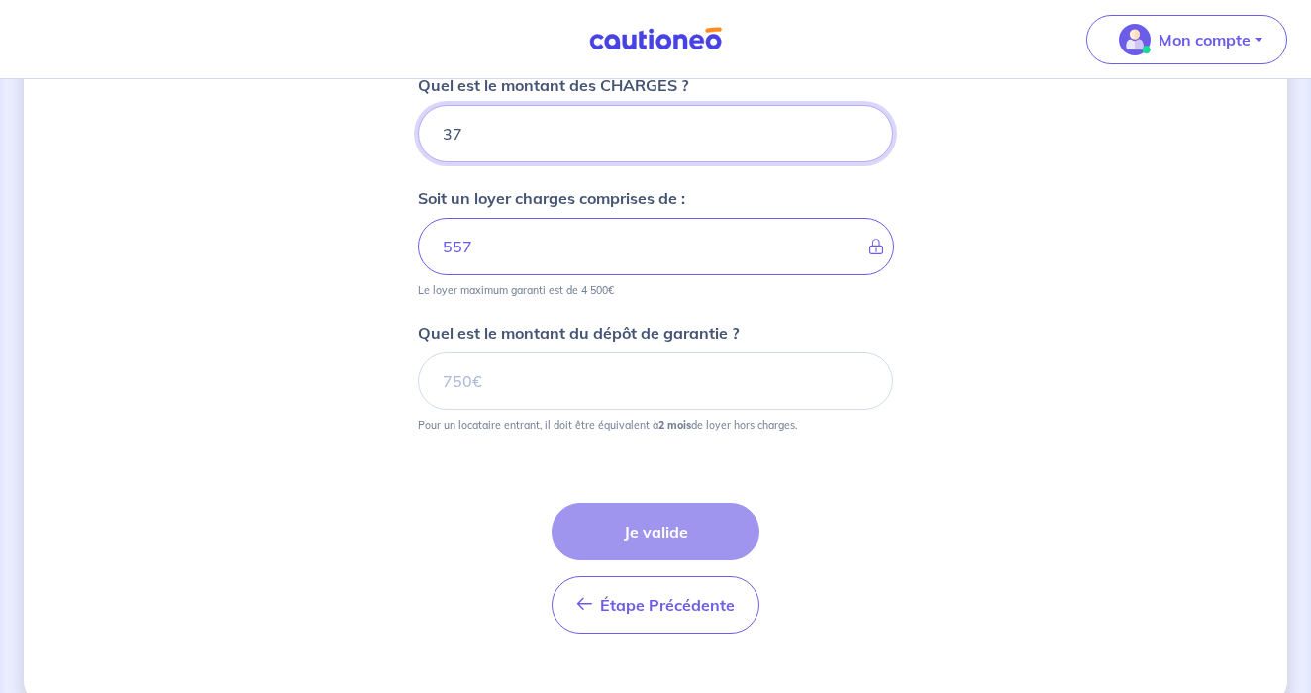
scroll to position [1262, 0]
type input "37"
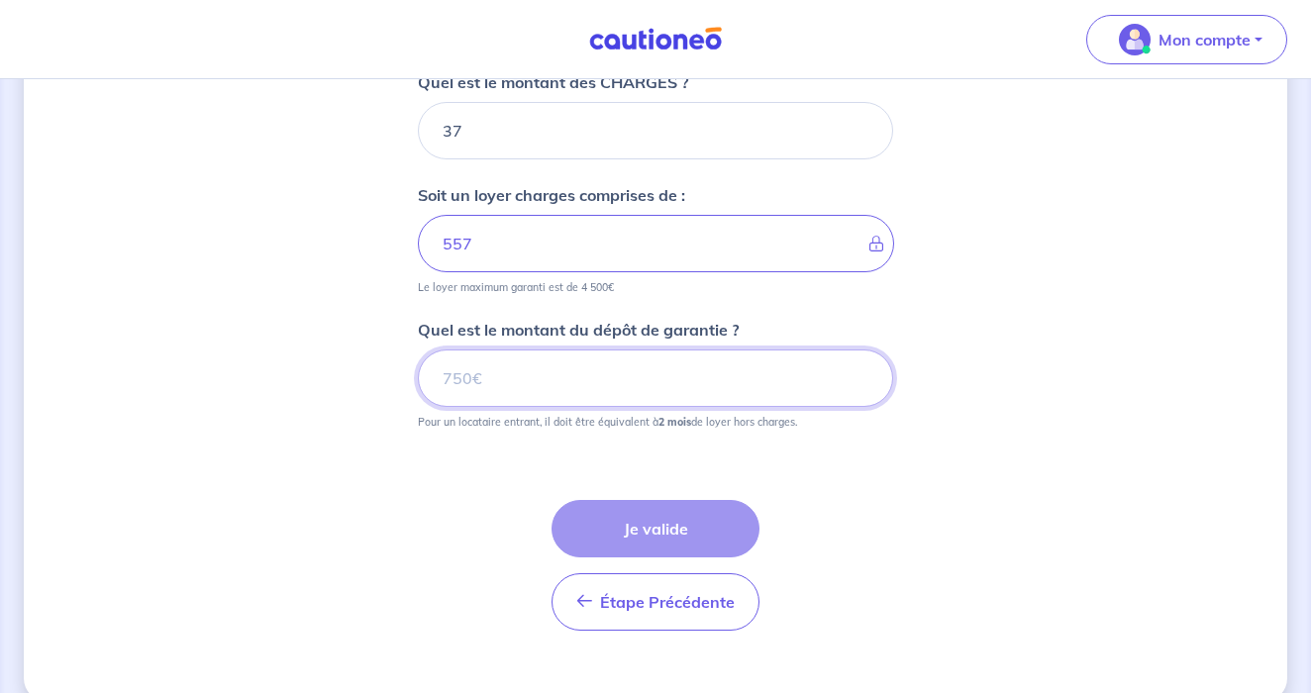
click at [588, 403] on input "Quel est le montant du dépôt de garantie ?" at bounding box center [655, 378] width 475 height 57
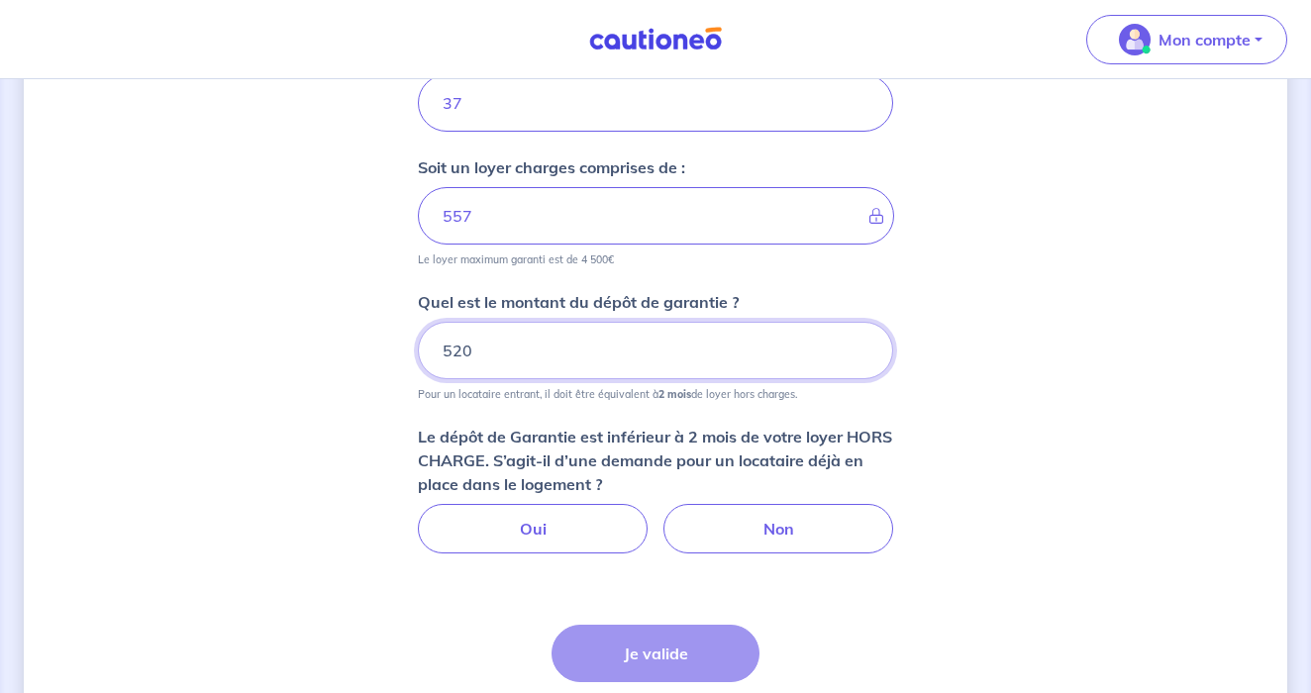
scroll to position [1296, 0]
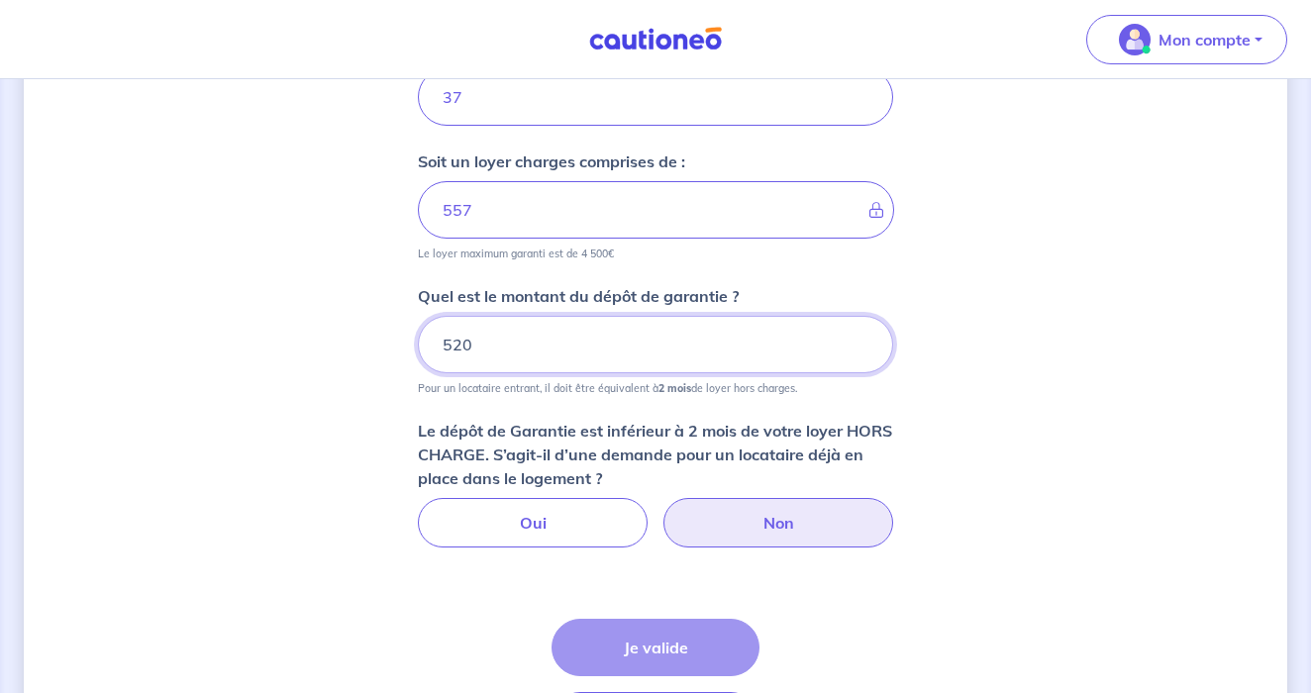
type input "520"
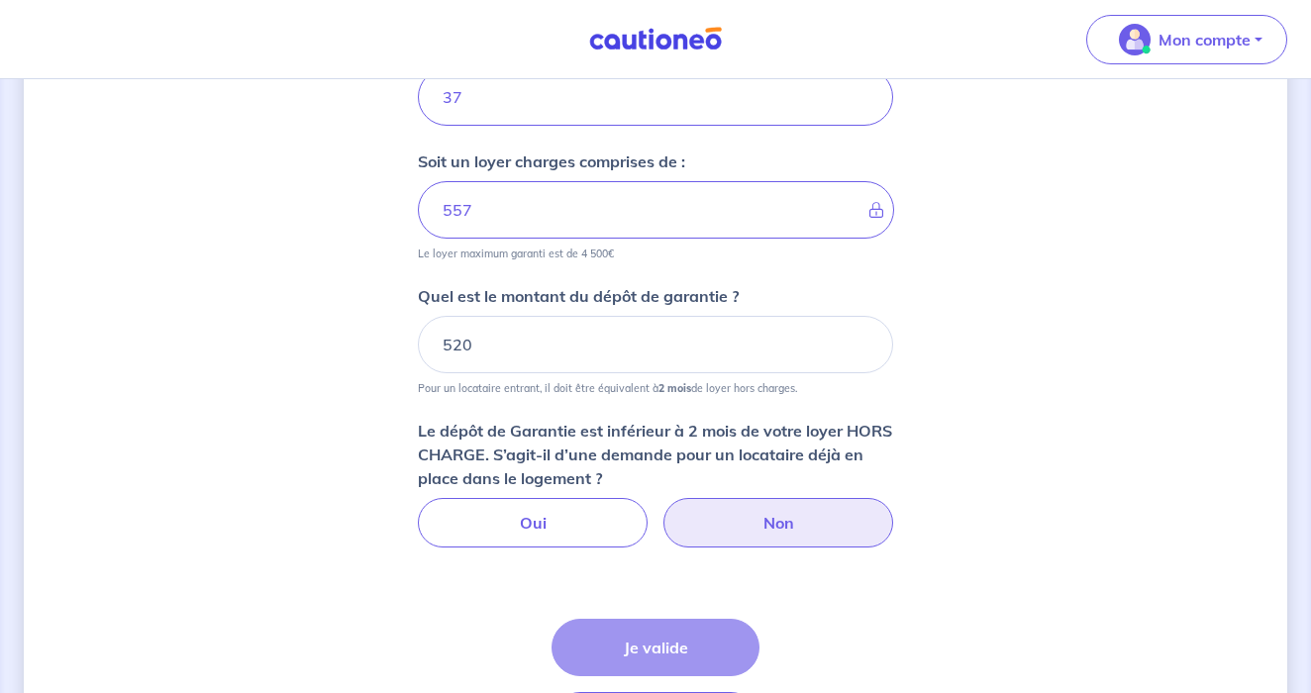
click at [785, 524] on label "Non" at bounding box center [779, 523] width 230 height 50
click at [663, 511] on input "Non" at bounding box center [656, 504] width 13 height 13
radio input "true"
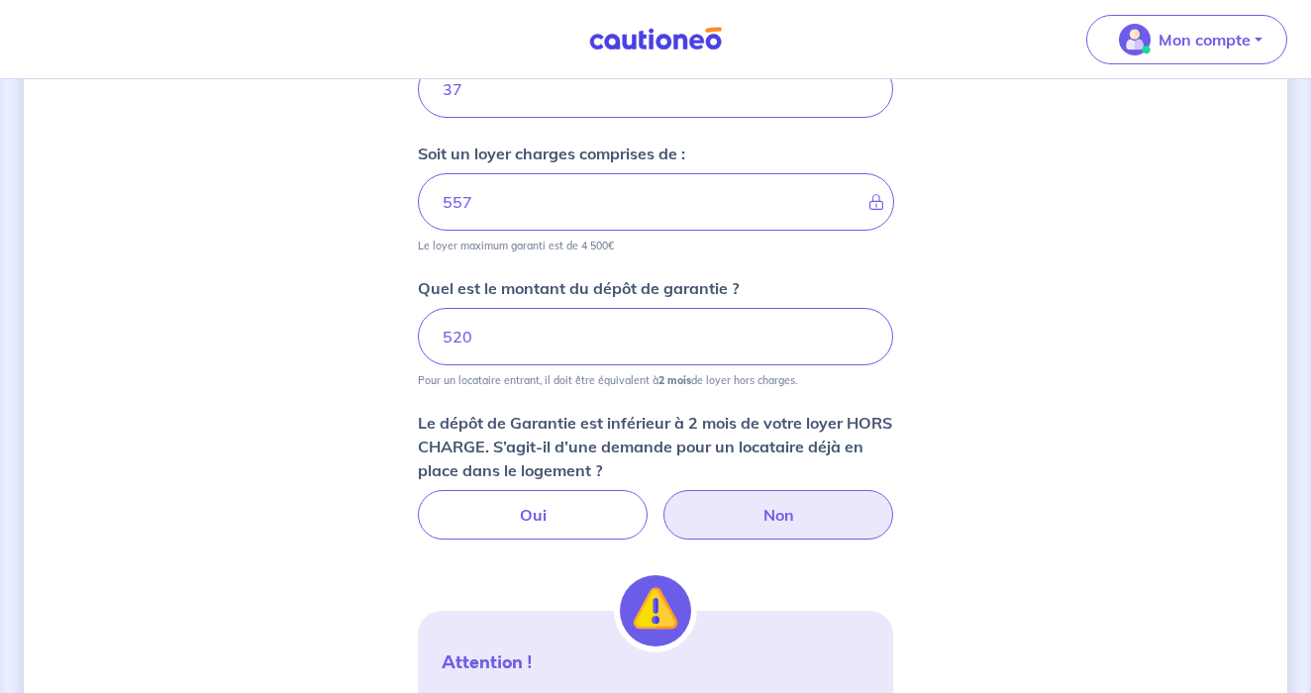
scroll to position [1307, 0]
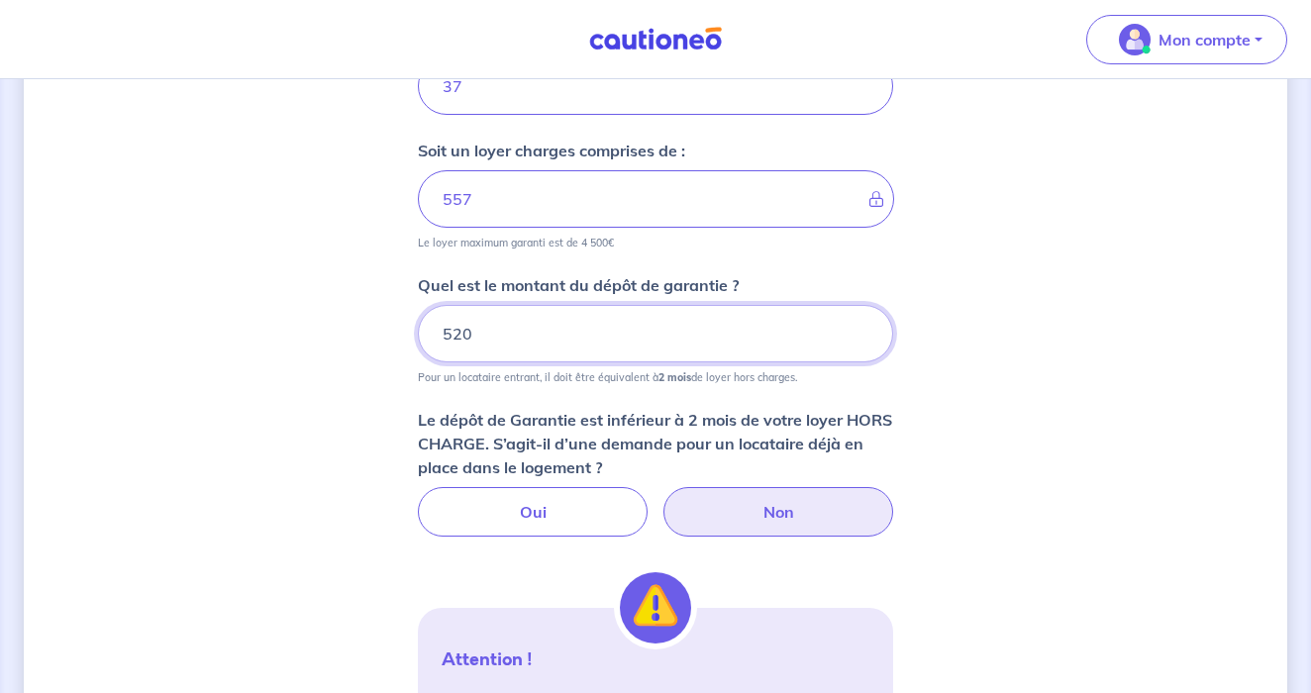
drag, startPoint x: 480, startPoint y: 339, endPoint x: 429, endPoint y: 338, distance: 51.5
click at [429, 338] on input "520" at bounding box center [655, 333] width 475 height 57
drag, startPoint x: 523, startPoint y: 336, endPoint x: 423, endPoint y: 335, distance: 100.0
click at [421, 335] on input "750" at bounding box center [655, 333] width 475 height 57
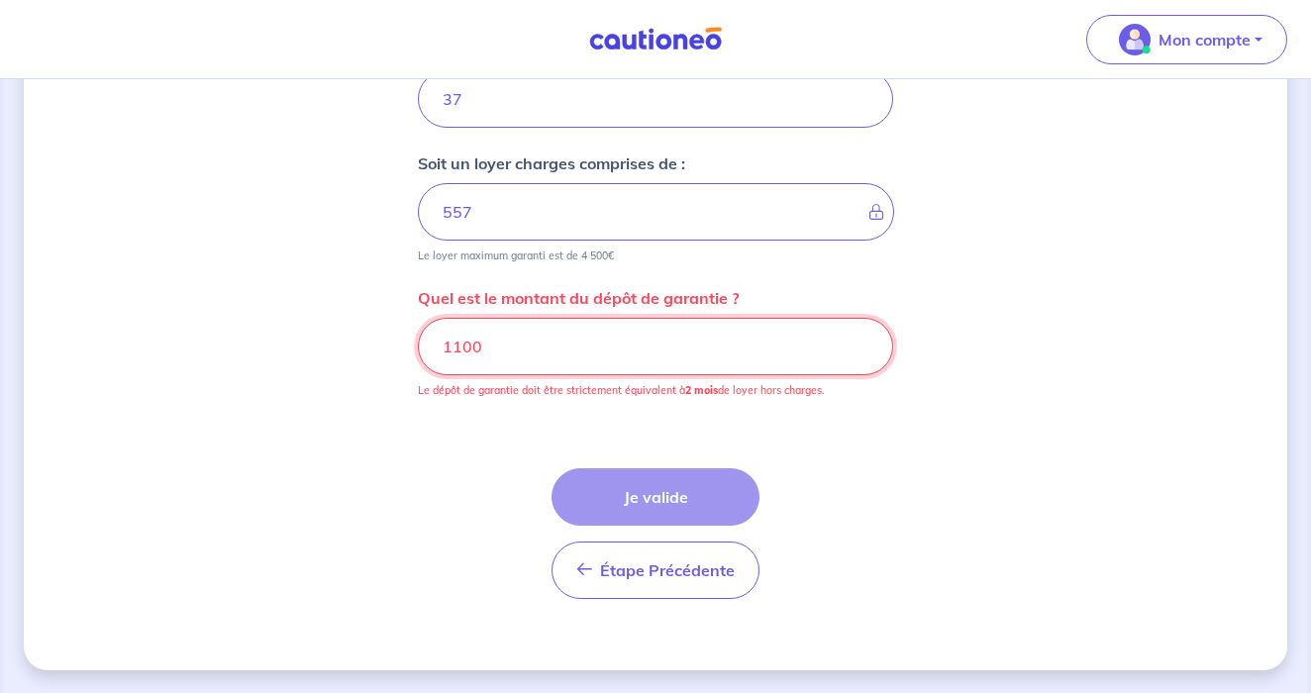
drag, startPoint x: 516, startPoint y: 342, endPoint x: 438, endPoint y: 356, distance: 79.5
click at [438, 356] on input "1100" at bounding box center [655, 346] width 475 height 57
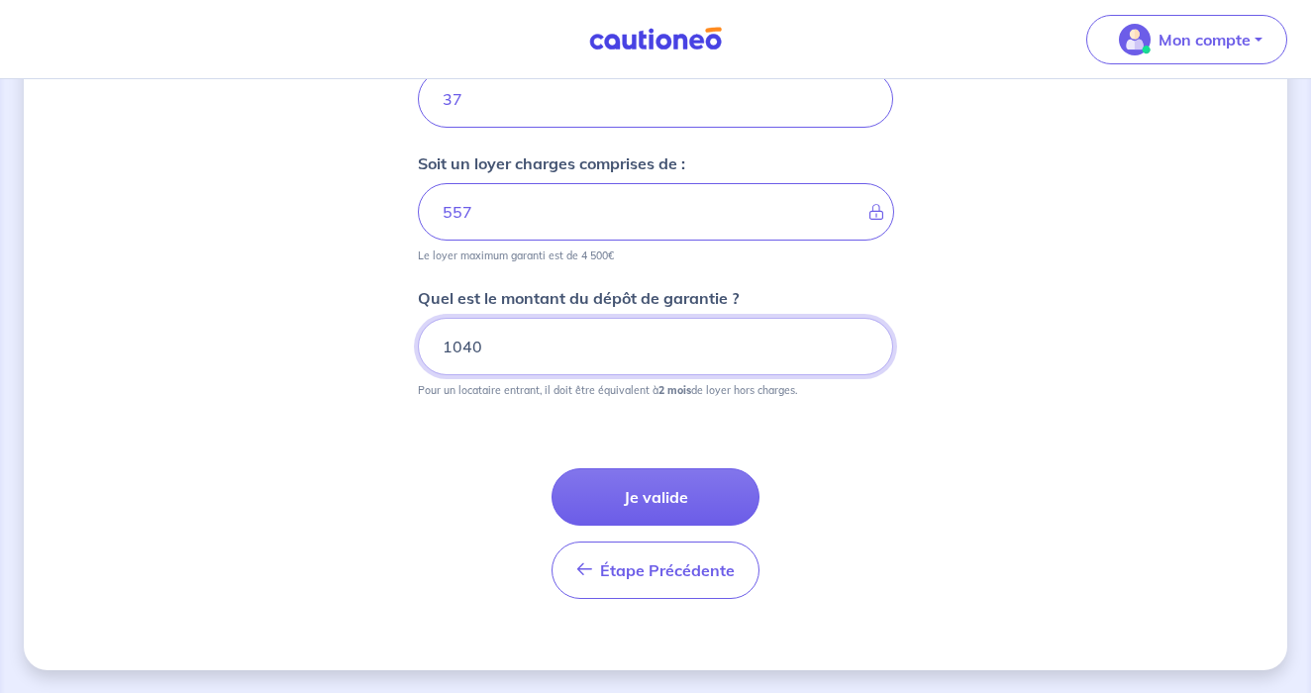
drag, startPoint x: 521, startPoint y: 357, endPoint x: 373, endPoint y: 357, distance: 147.6
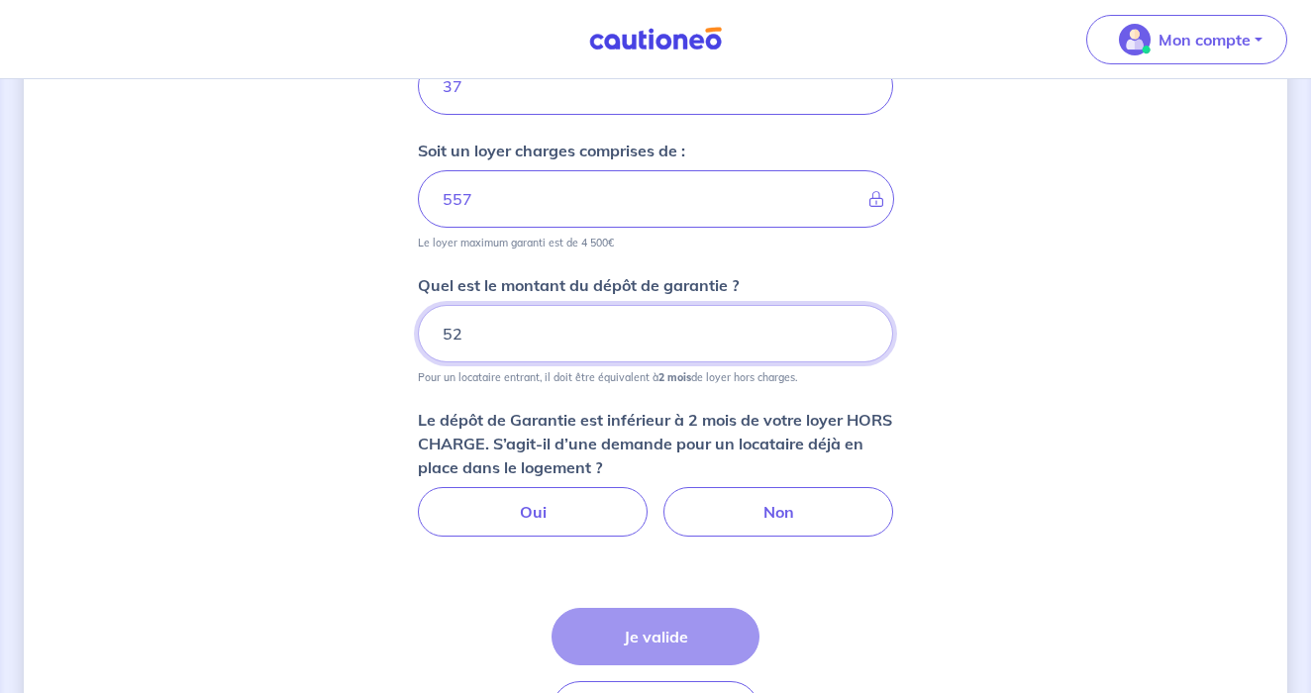
type input "520"
click at [750, 501] on label "Non" at bounding box center [779, 512] width 230 height 50
click at [663, 500] on input "Non" at bounding box center [656, 493] width 13 height 13
radio input "true"
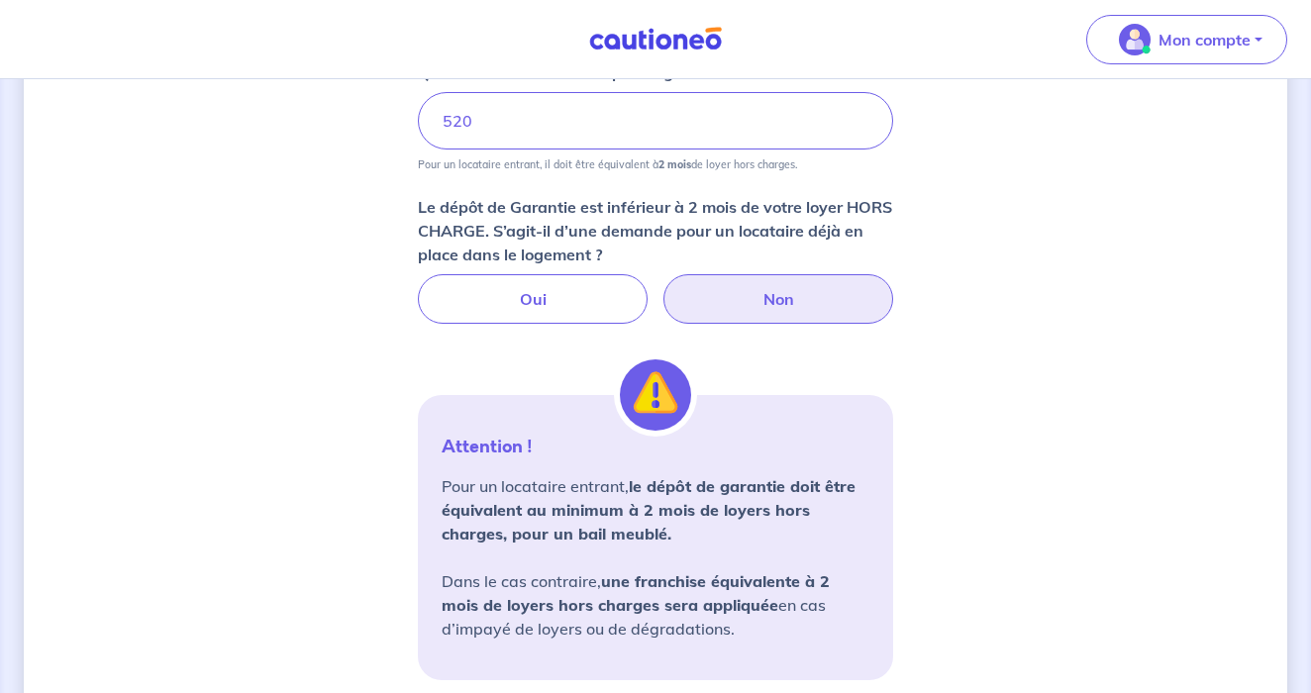
scroll to position [1459, 0]
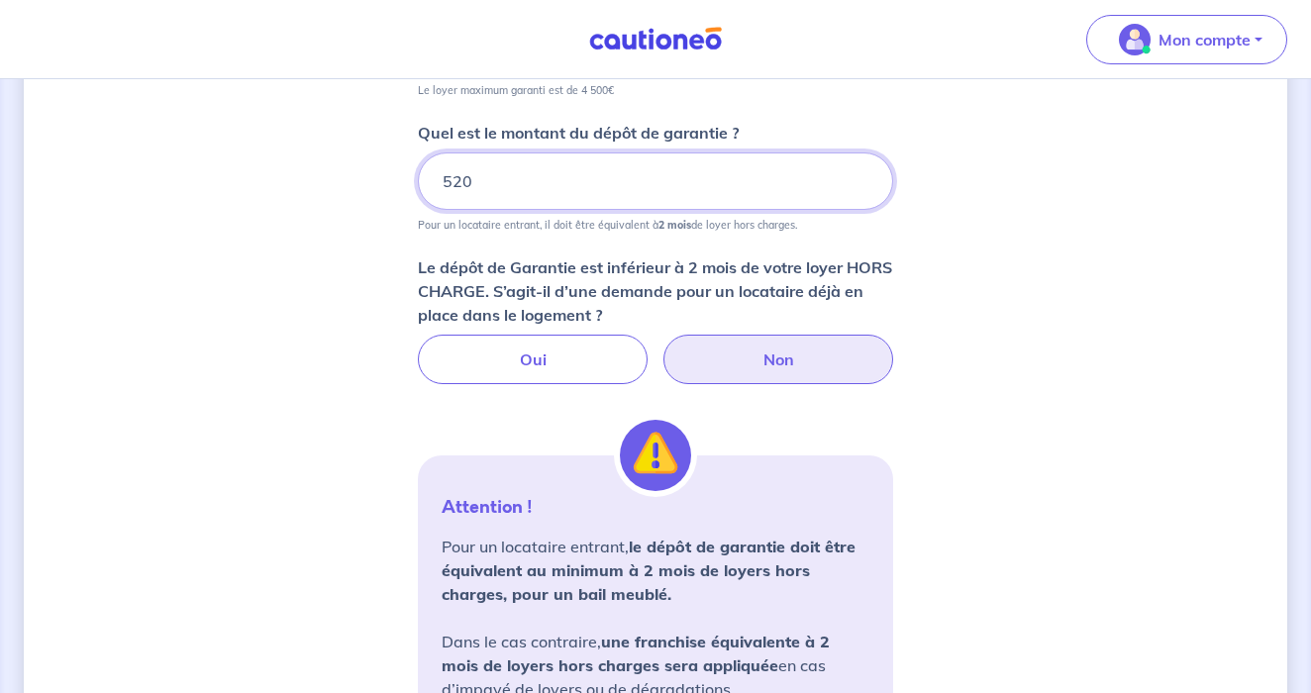
drag, startPoint x: 497, startPoint y: 189, endPoint x: 430, endPoint y: 179, distance: 68.1
click at [430, 179] on input "520" at bounding box center [655, 181] width 475 height 57
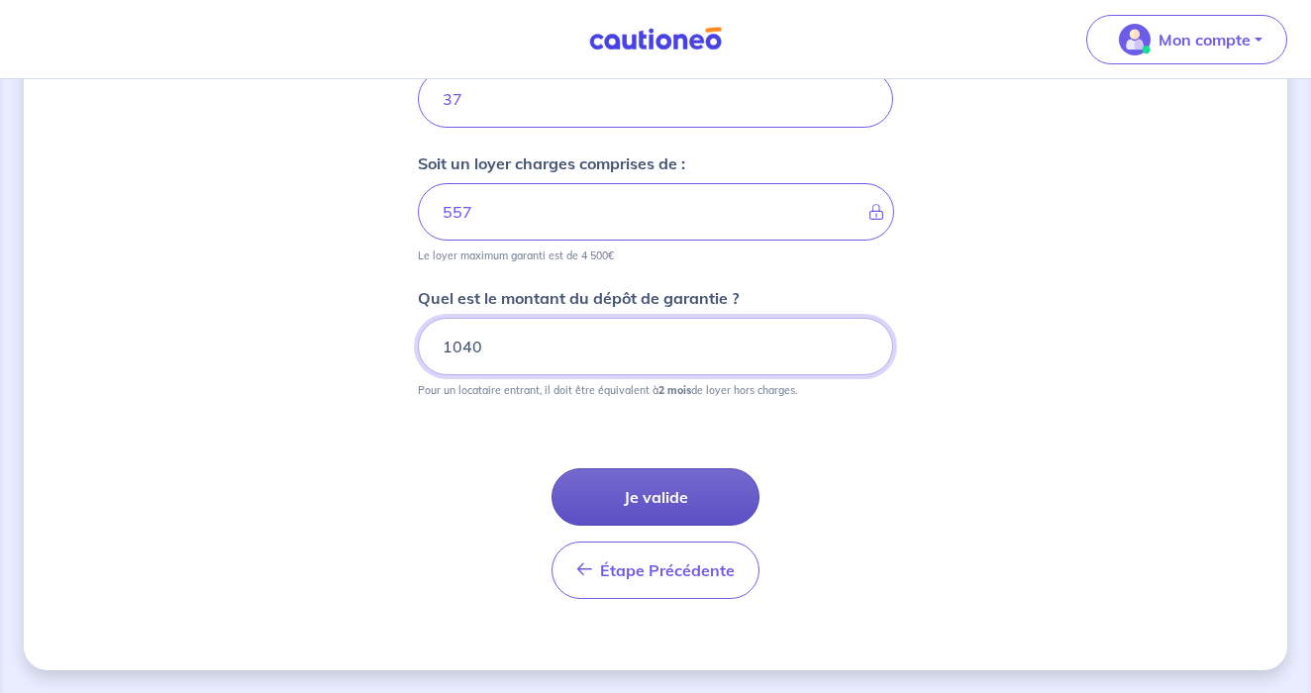
type input "1040"
click at [673, 484] on button "Je valide" at bounding box center [656, 497] width 208 height 57
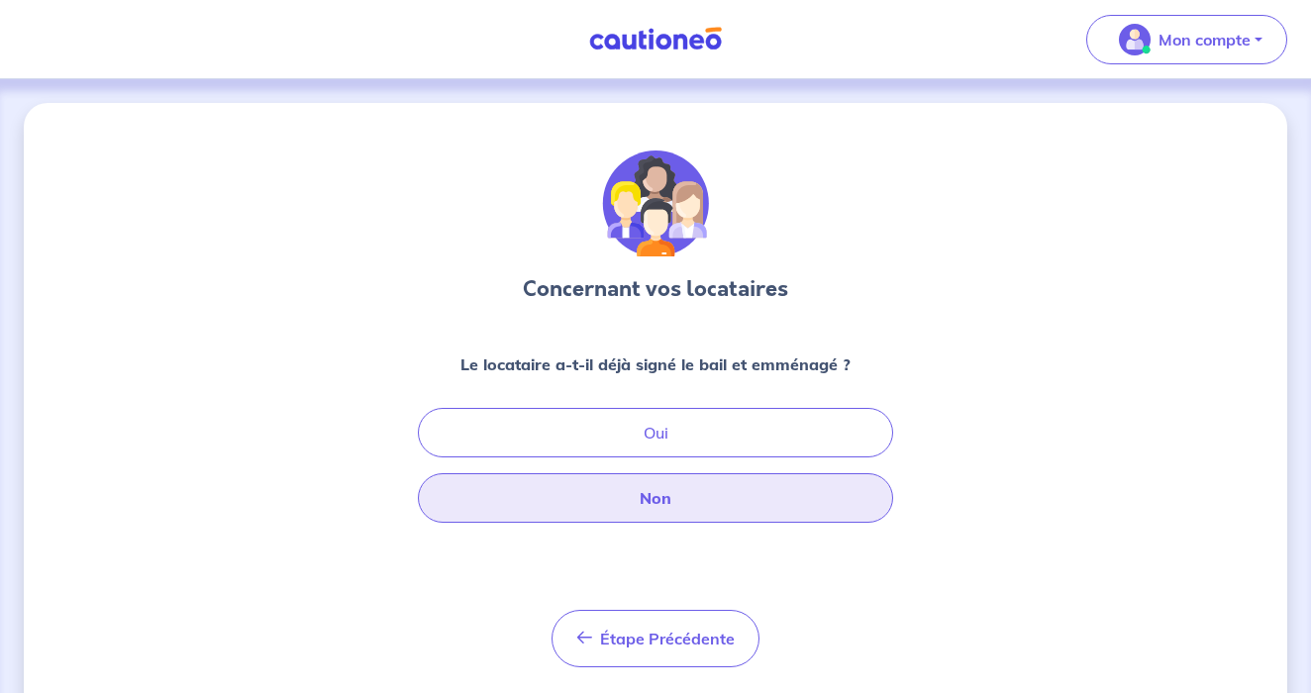
click at [662, 489] on button "Non" at bounding box center [655, 498] width 475 height 50
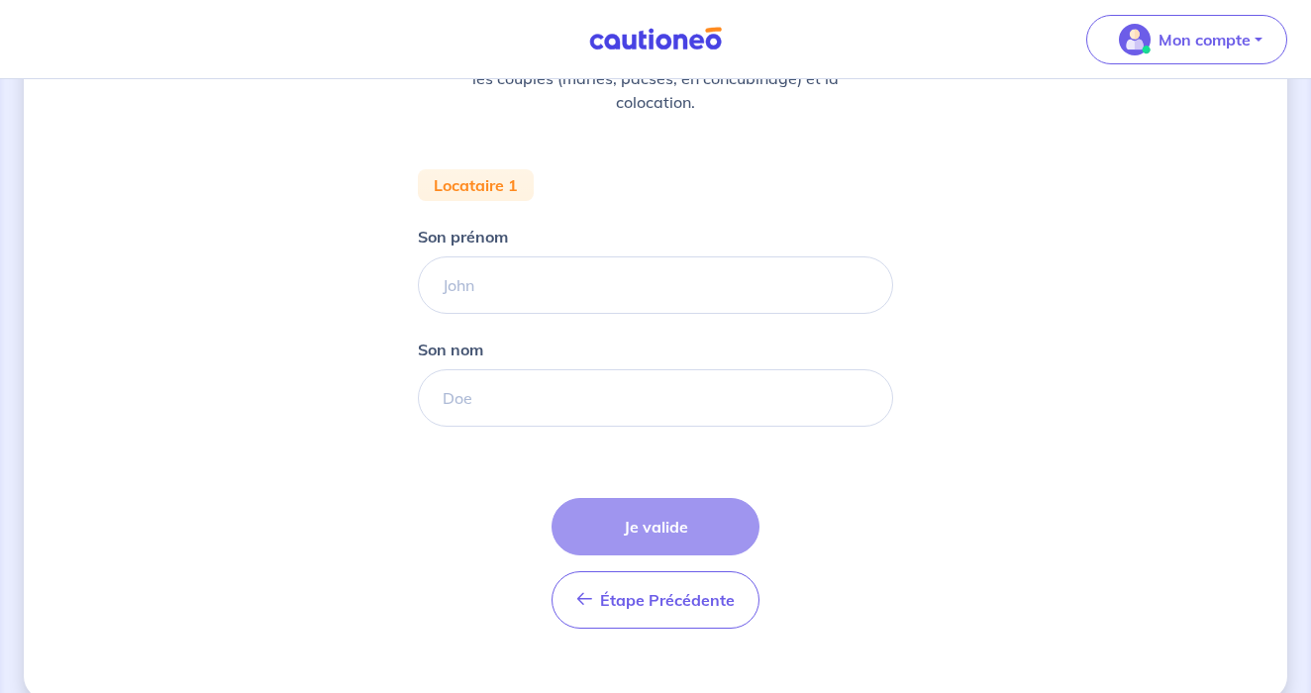
scroll to position [309, 0]
click at [578, 273] on input "Son prénom" at bounding box center [655, 286] width 475 height 57
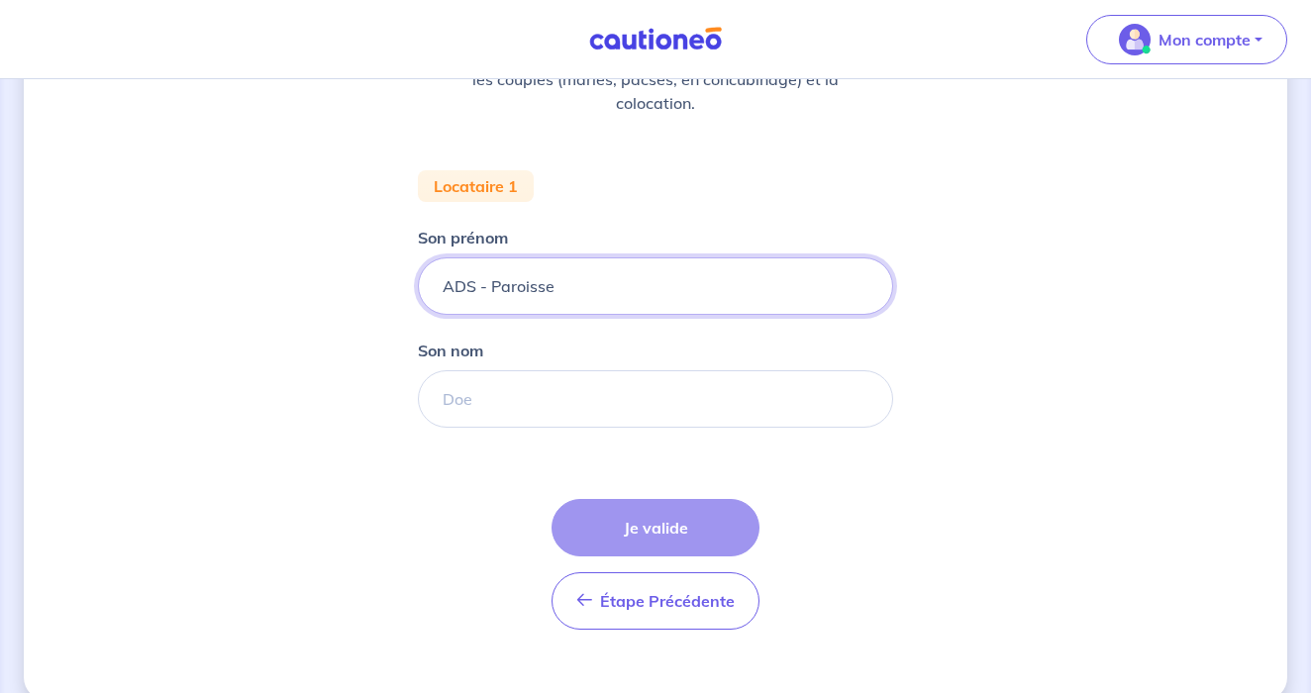
type input "ADS - Paroisse"
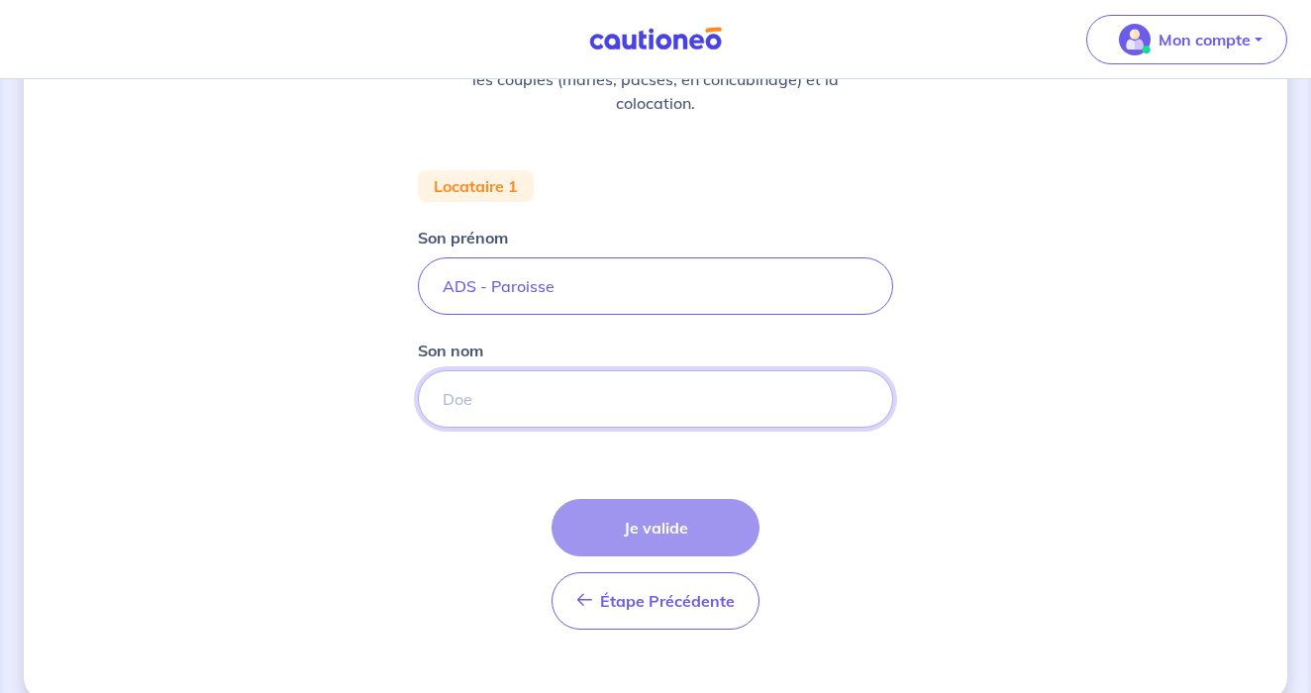
click at [566, 408] on input "Son nom" at bounding box center [655, 398] width 475 height 57
type input "L"
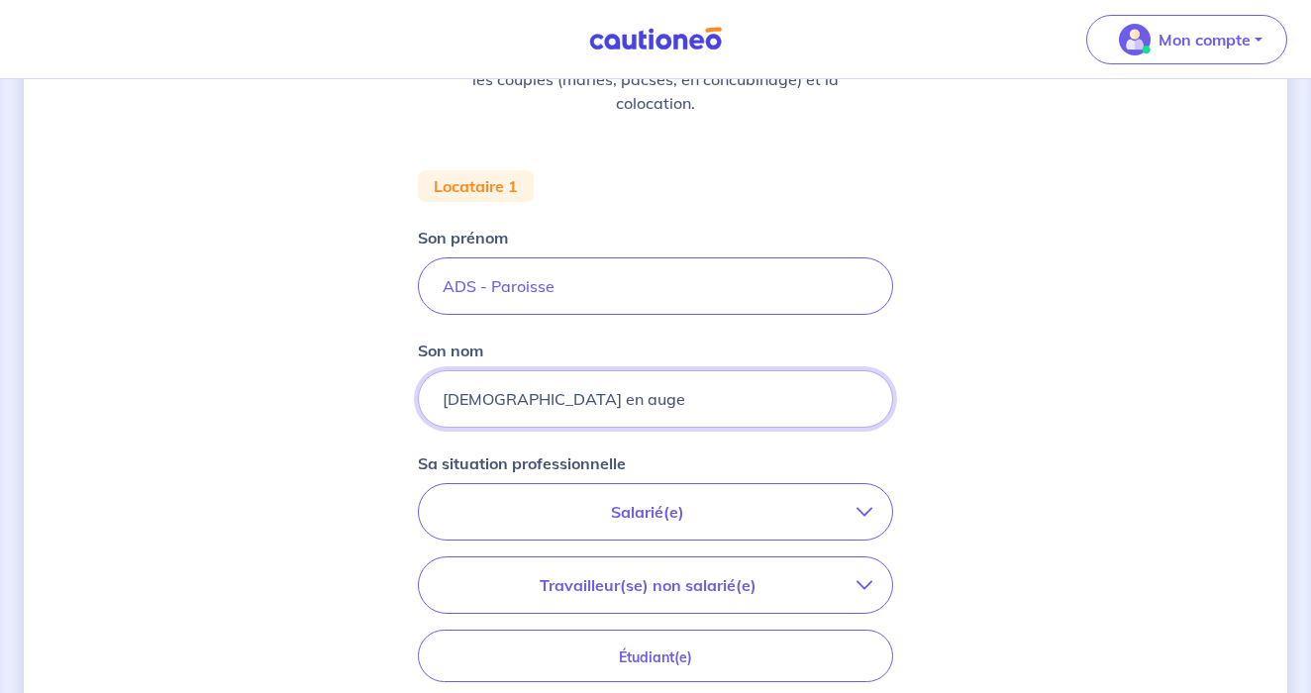
click at [445, 400] on input "[DEMOGRAPHIC_DATA] en auge" at bounding box center [655, 398] width 475 height 57
type input "[DEMOGRAPHIC_DATA] en auge"
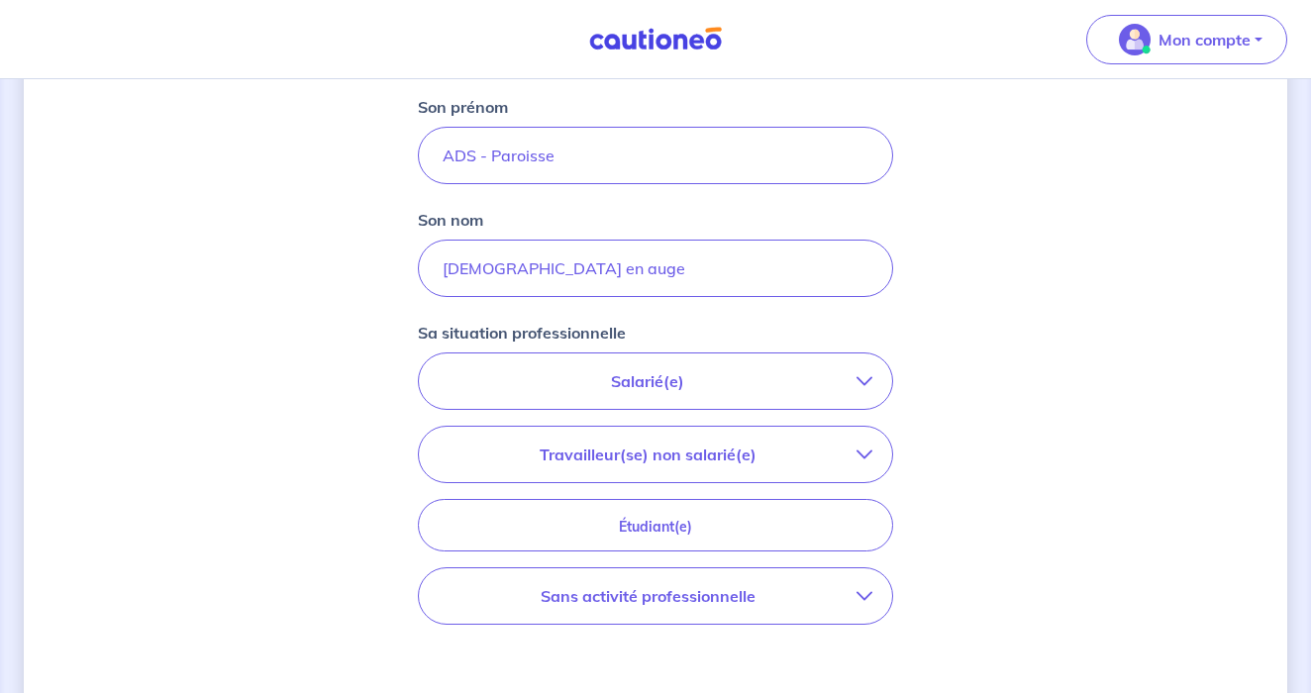
scroll to position [443, 0]
click at [622, 356] on button "Salarié(e)" at bounding box center [655, 378] width 473 height 55
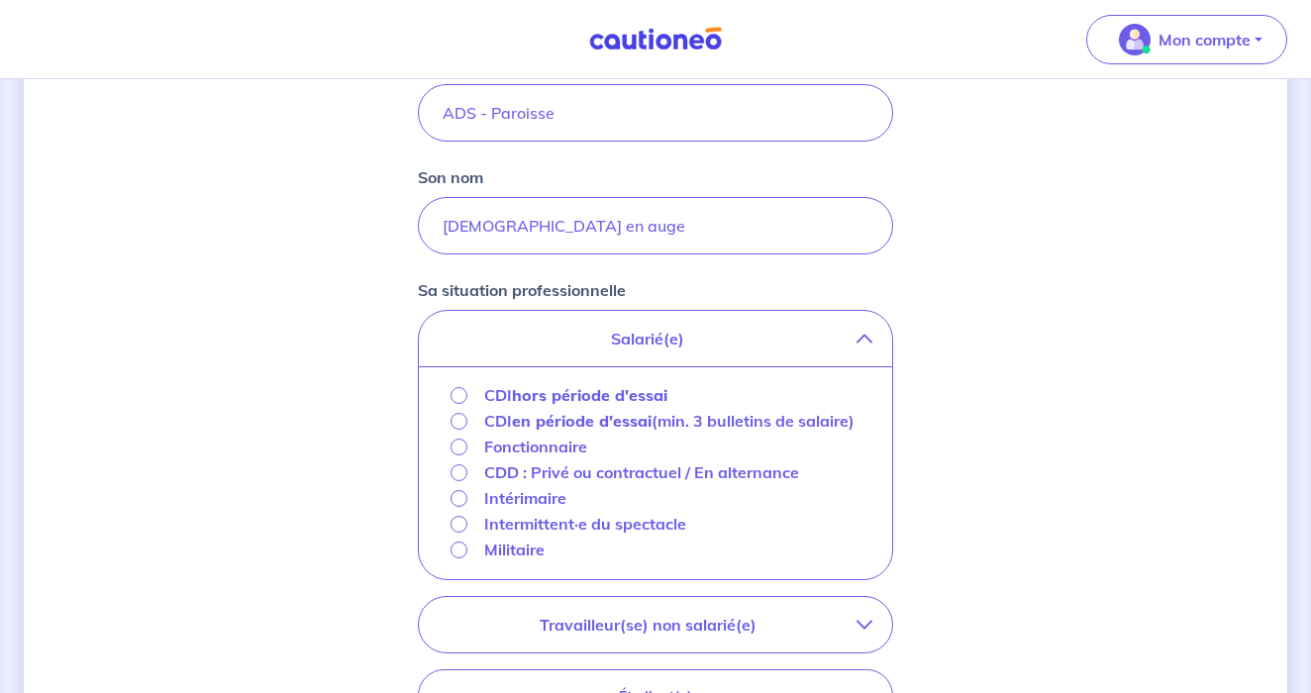
scroll to position [477, 0]
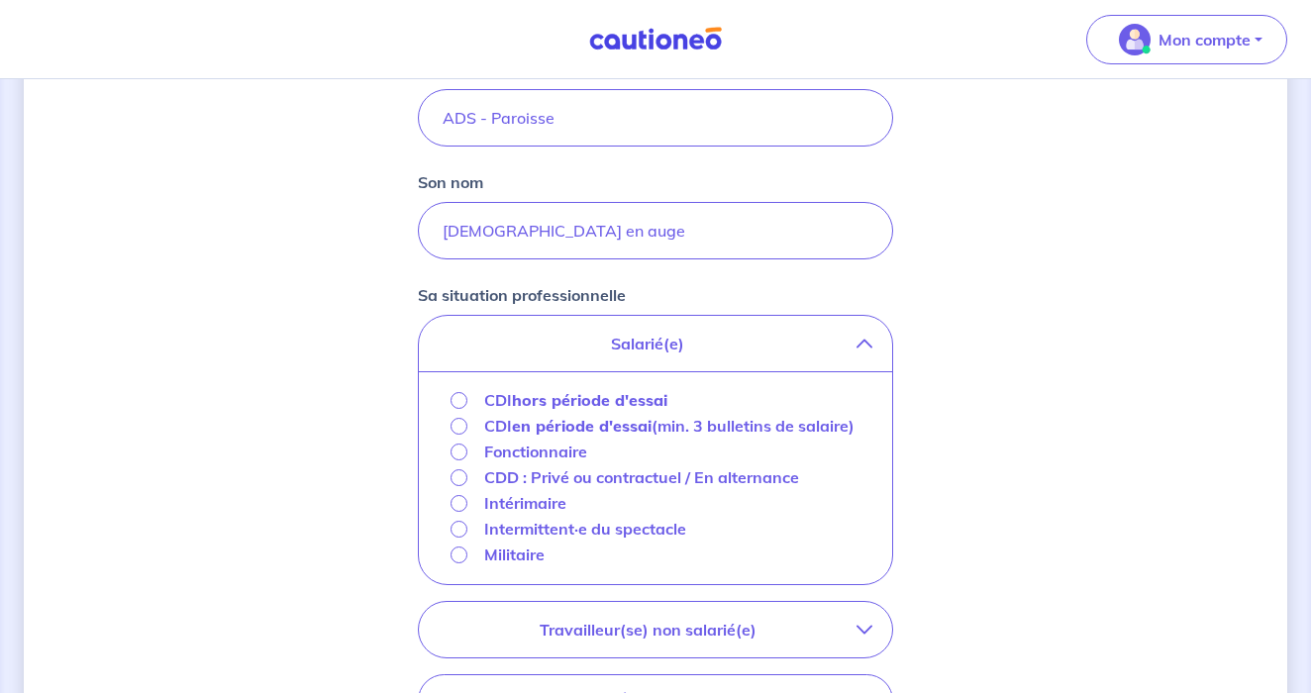
click at [645, 341] on p "Salarié(e)" at bounding box center [648, 344] width 418 height 24
